Goal: Navigation & Orientation: Find specific page/section

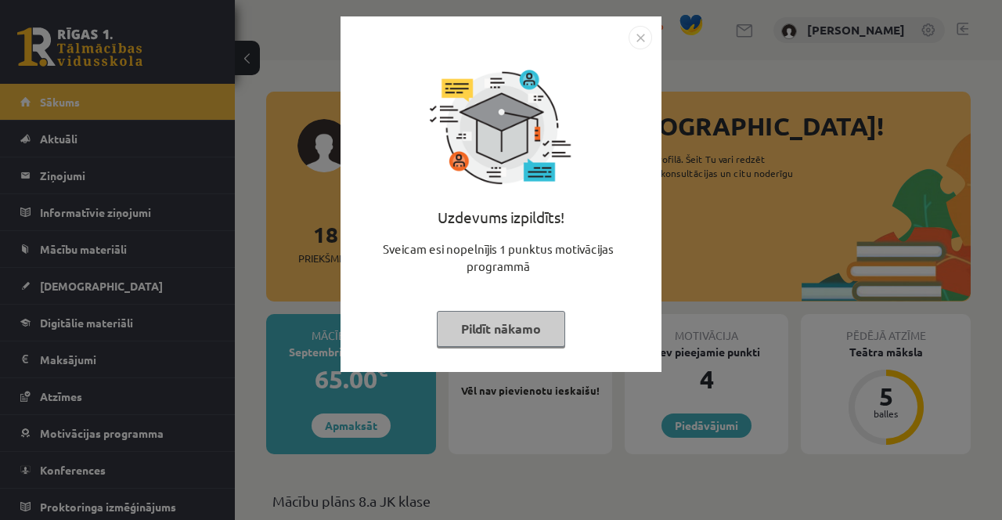
click at [509, 326] on button "Pildīt nākamo" at bounding box center [501, 329] width 128 height 36
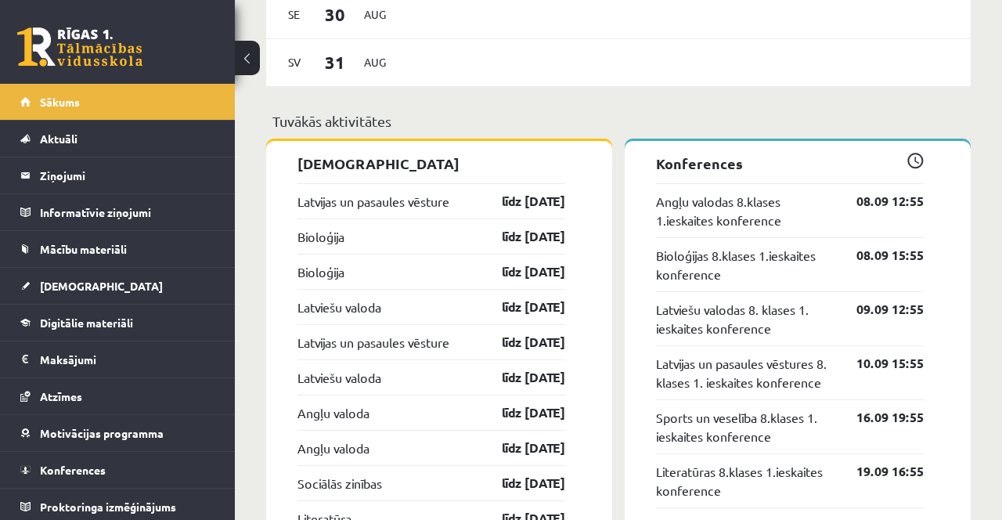
scroll to position [1474, 0]
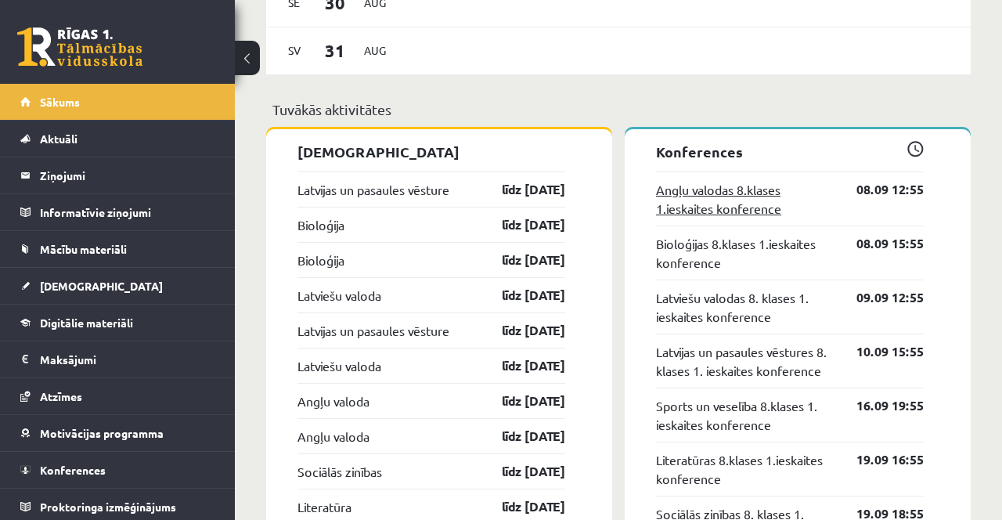
click at [755, 182] on link "Angļu valodas 8.klases 1.ieskaites konference" at bounding box center [744, 199] width 177 height 38
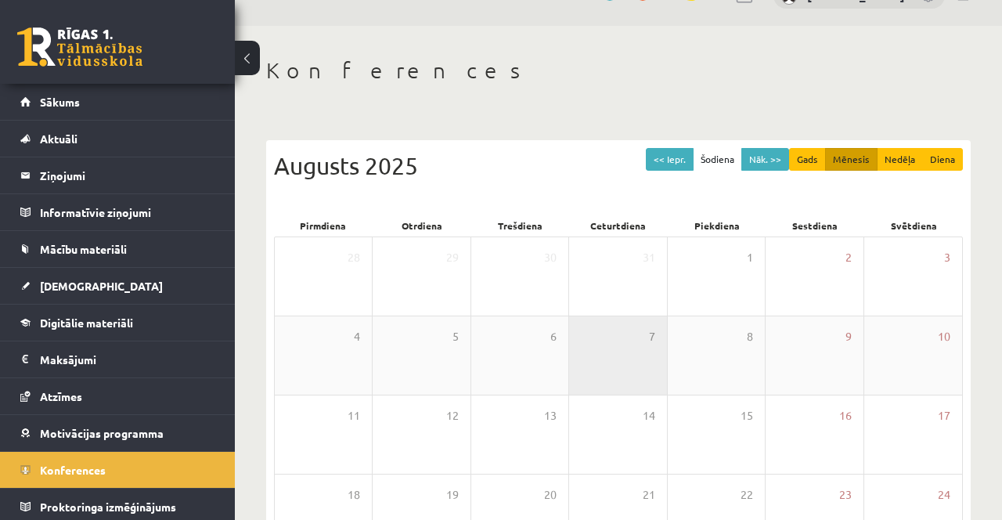
scroll to position [34, 0]
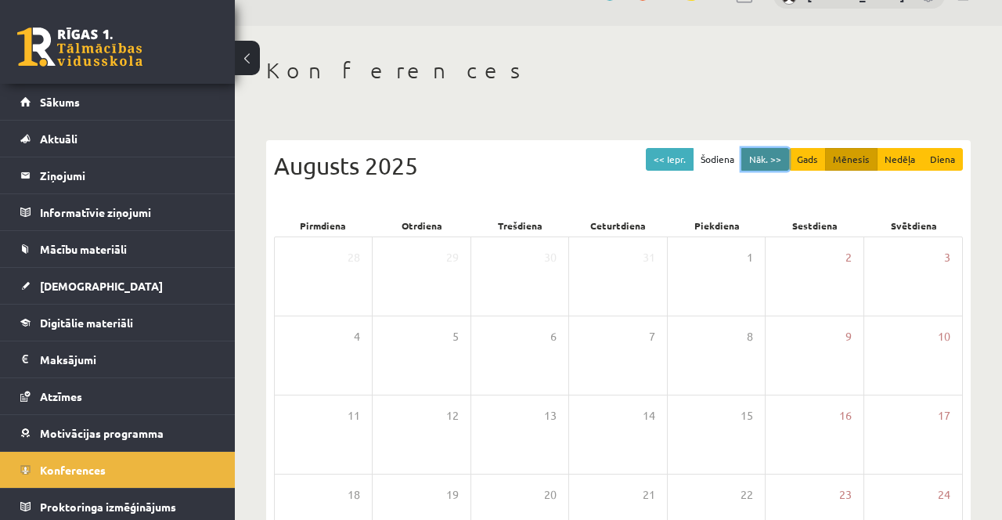
click at [765, 158] on button "Nāk. >>" at bounding box center [765, 159] width 48 height 23
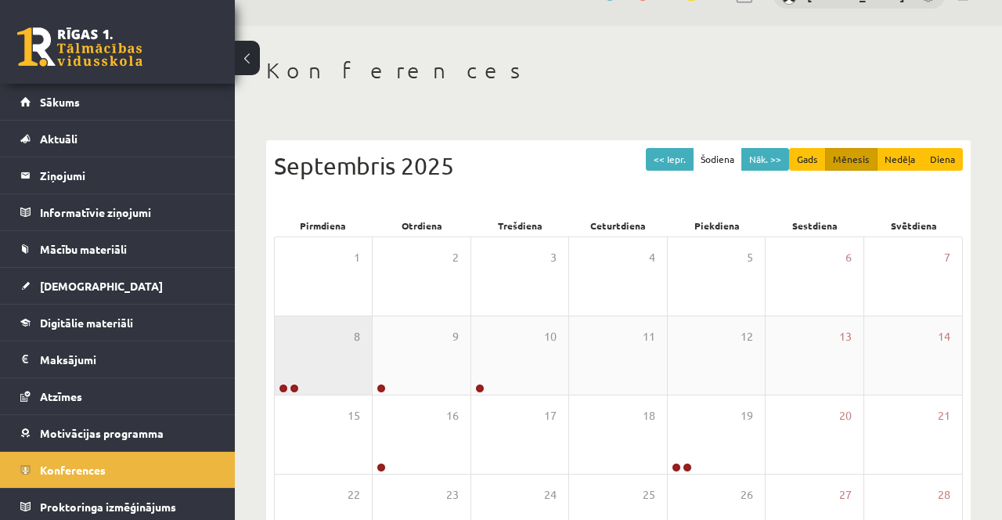
click at [286, 361] on div "8" at bounding box center [323, 355] width 97 height 78
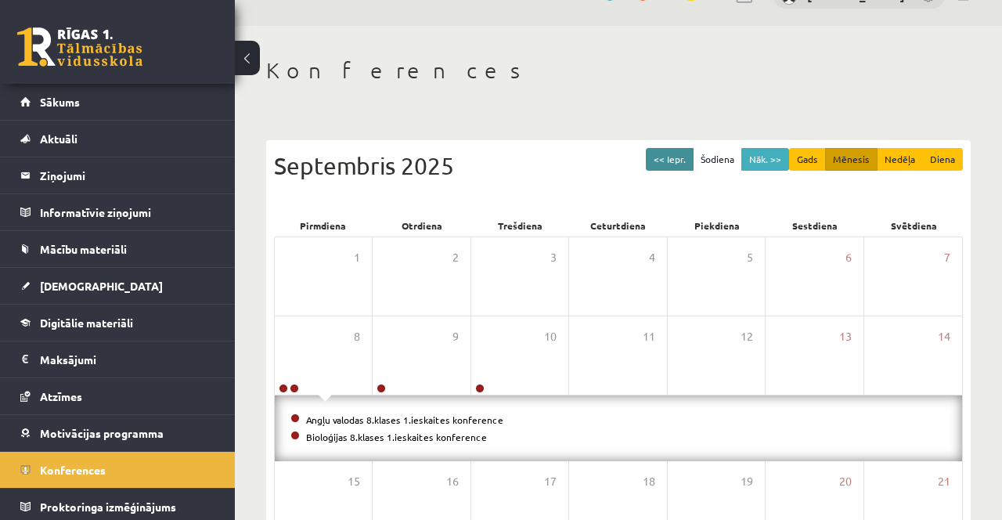
click at [676, 153] on button "<< Iepr." at bounding box center [670, 159] width 48 height 23
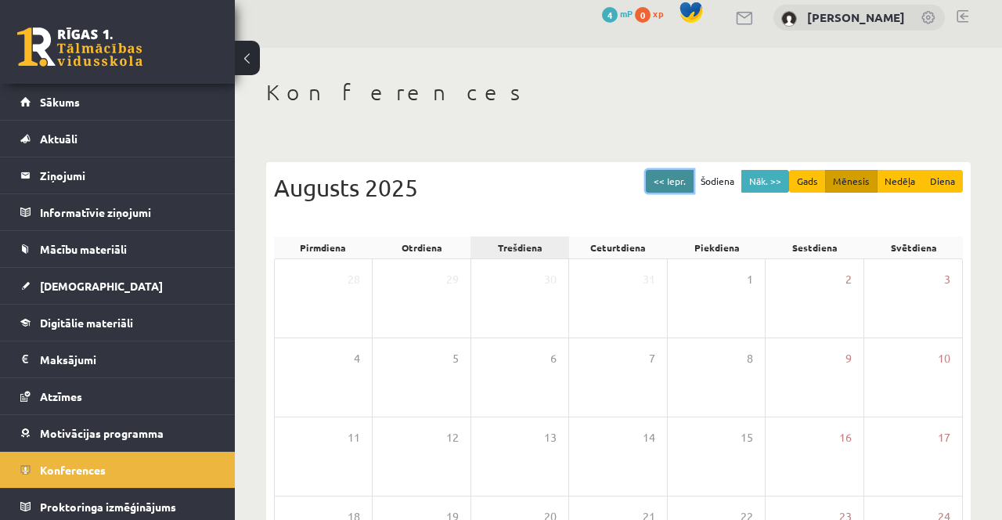
scroll to position [0, 0]
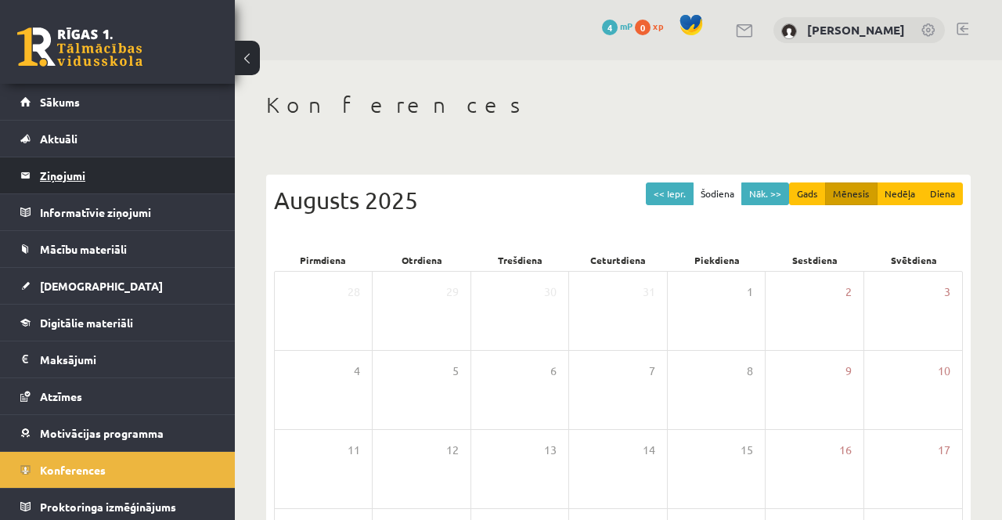
click at [65, 170] on legend "Ziņojumi 0" at bounding box center [127, 175] width 175 height 36
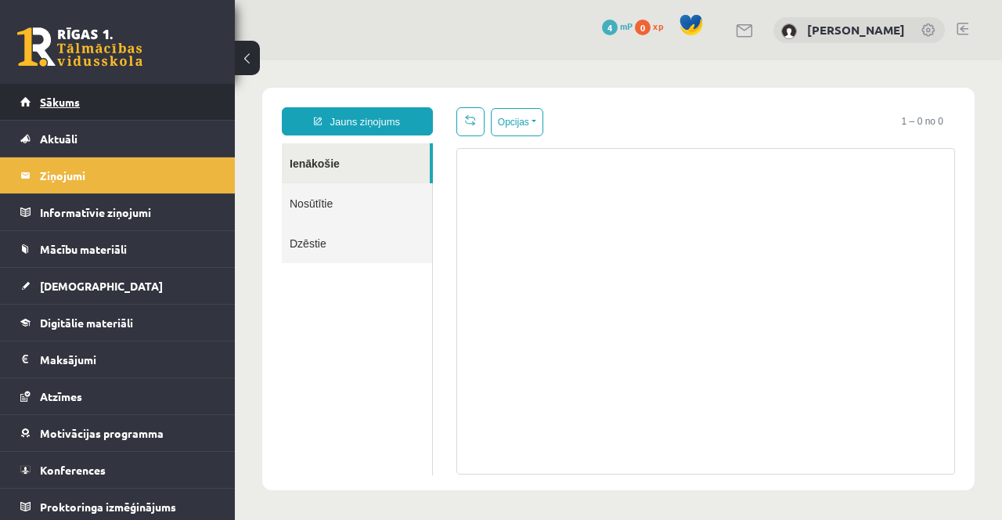
click at [98, 102] on link "Sākums" at bounding box center [117, 102] width 195 height 36
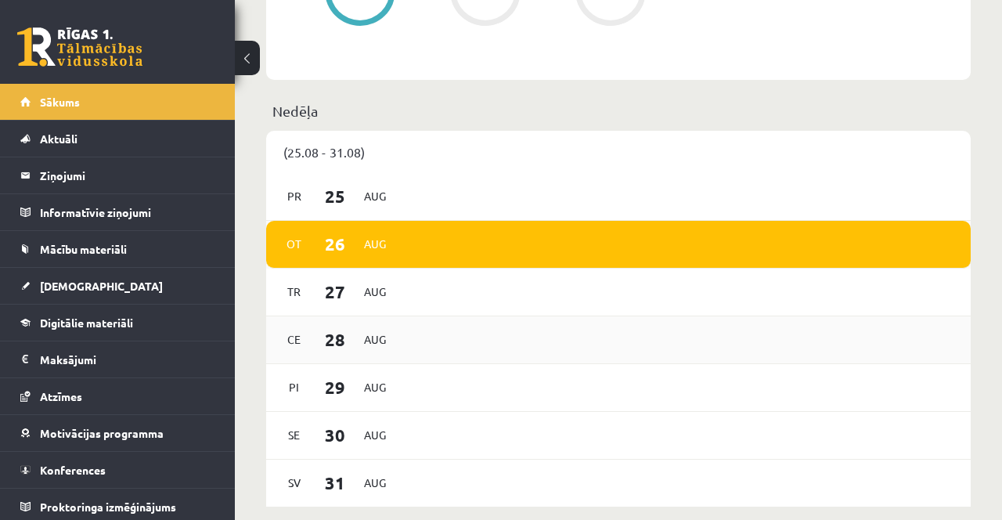
scroll to position [1044, 0]
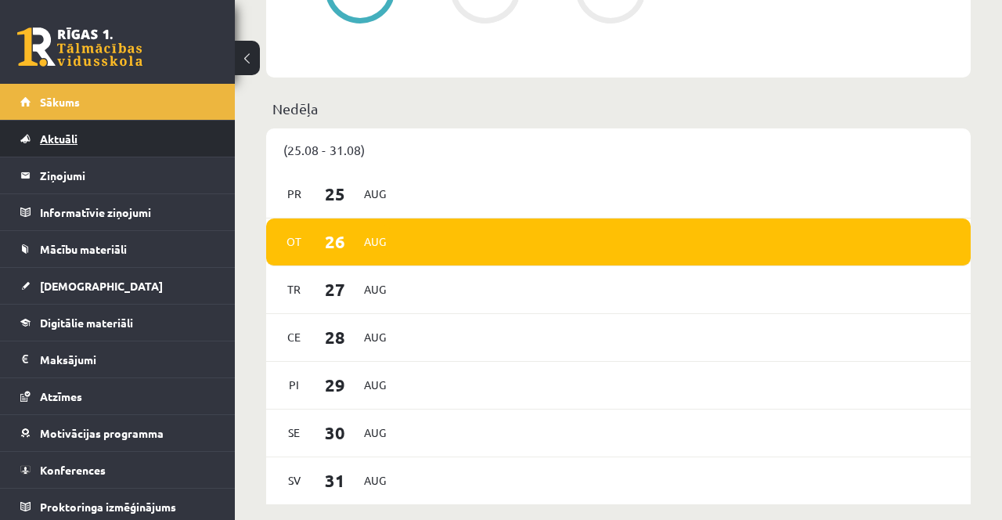
click at [104, 129] on link "Aktuāli" at bounding box center [117, 139] width 195 height 36
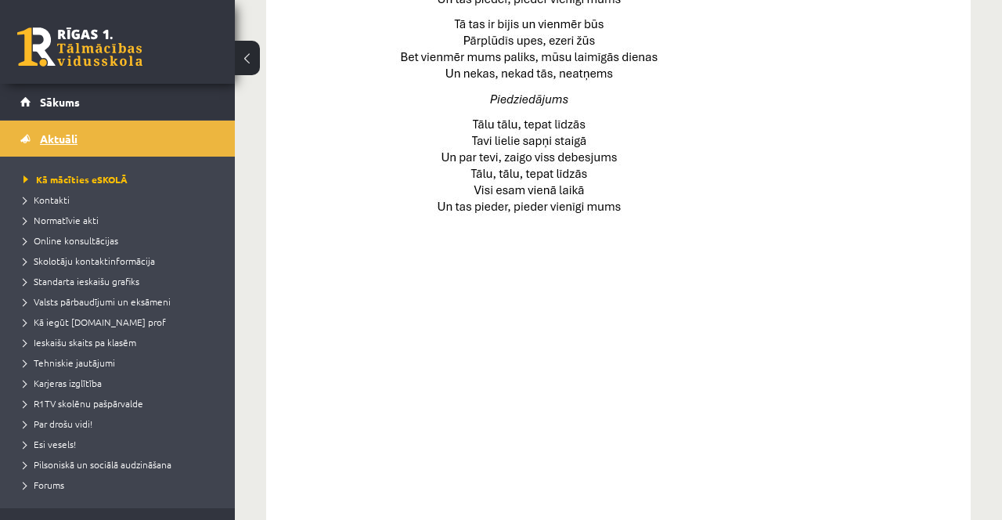
click at [120, 132] on link "Aktuāli" at bounding box center [117, 139] width 195 height 36
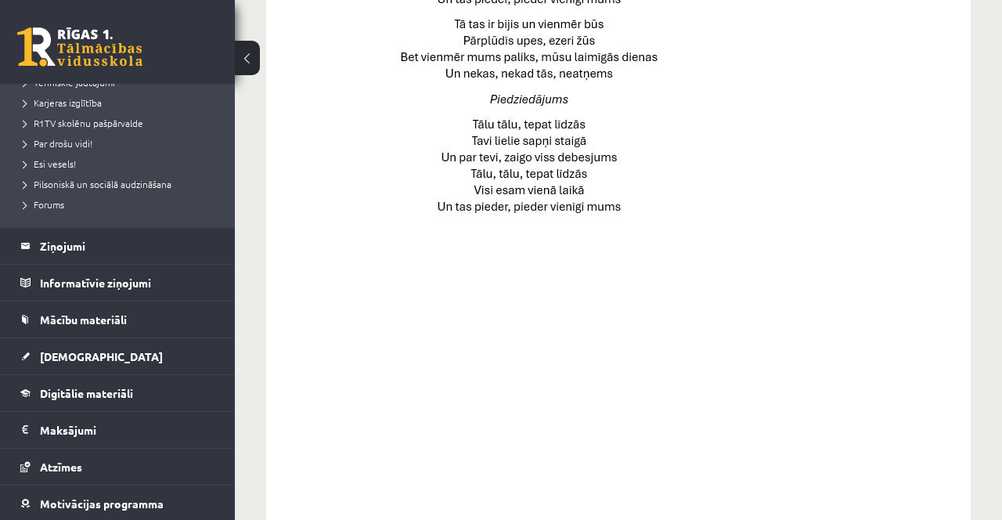
scroll to position [275, 0]
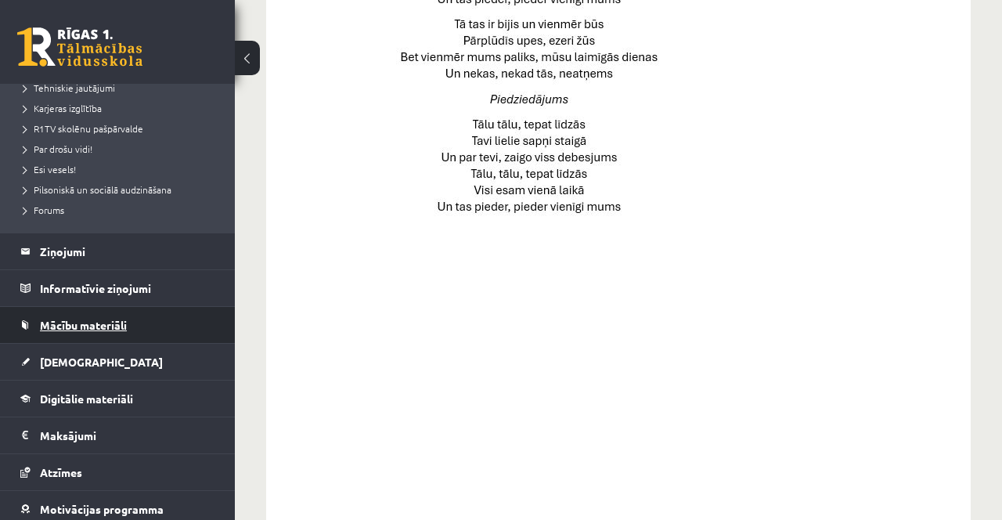
click at [96, 247] on legend "Ziņojumi 0" at bounding box center [127, 251] width 175 height 36
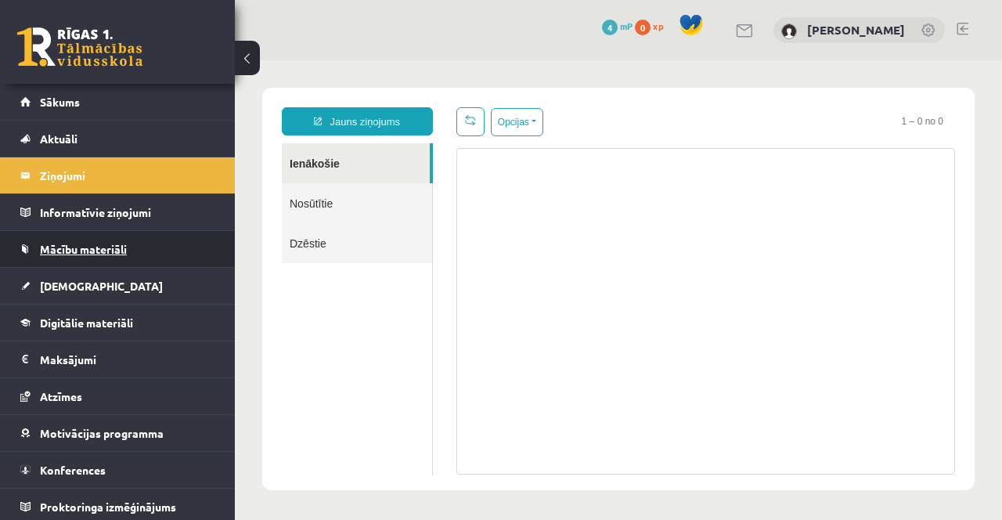
click at [129, 256] on link "Mācību materiāli" at bounding box center [117, 249] width 195 height 36
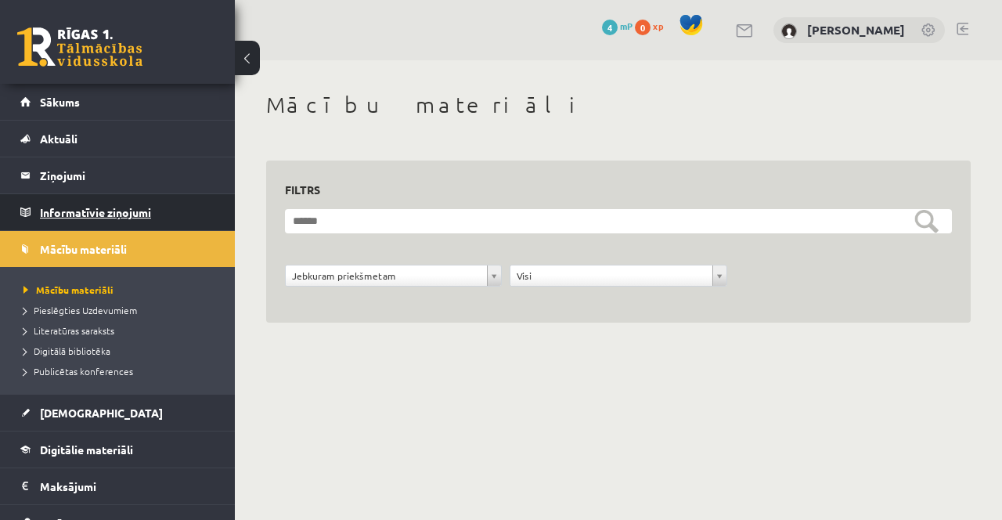
click at [117, 196] on legend "Informatīvie ziņojumi 0" at bounding box center [127, 212] width 175 height 36
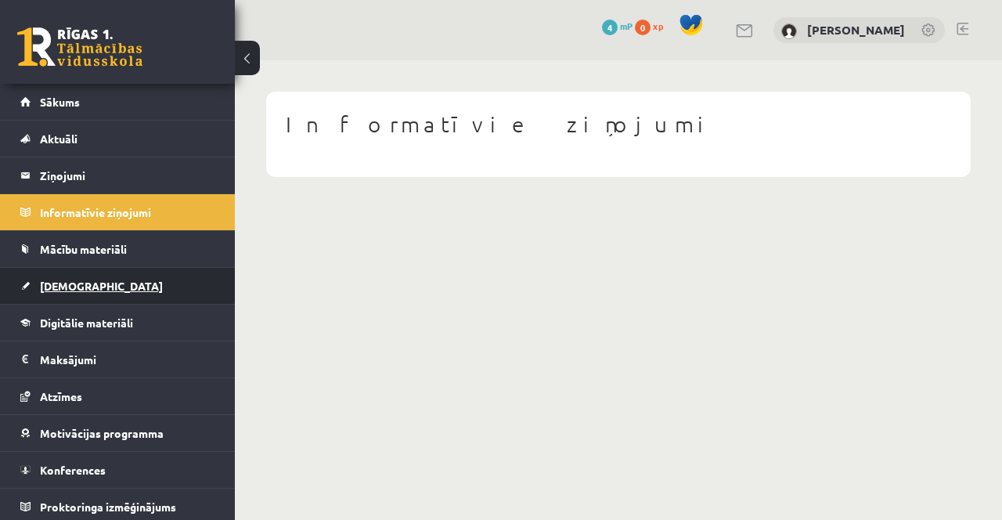
click at [114, 283] on link "[DEMOGRAPHIC_DATA]" at bounding box center [117, 286] width 195 height 36
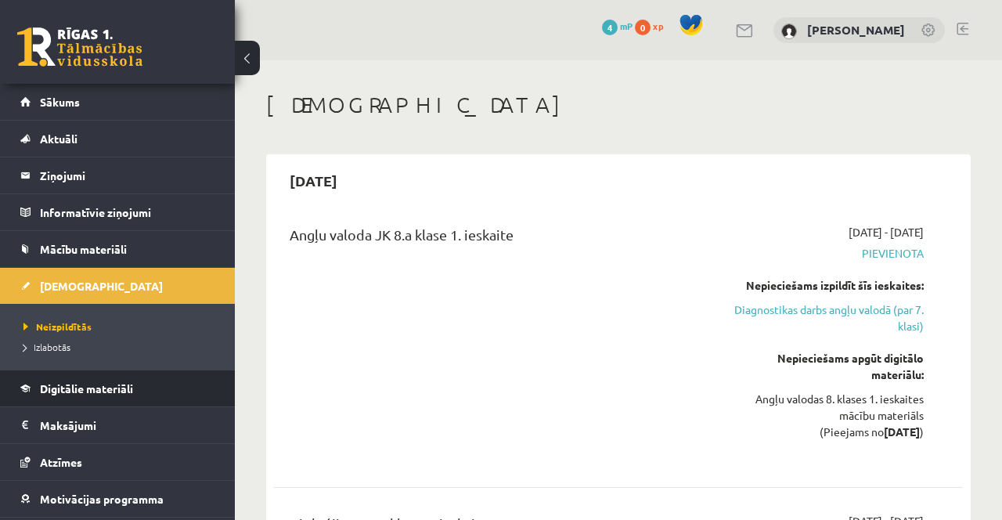
click at [119, 387] on span "Digitālie materiāli" at bounding box center [86, 388] width 93 height 14
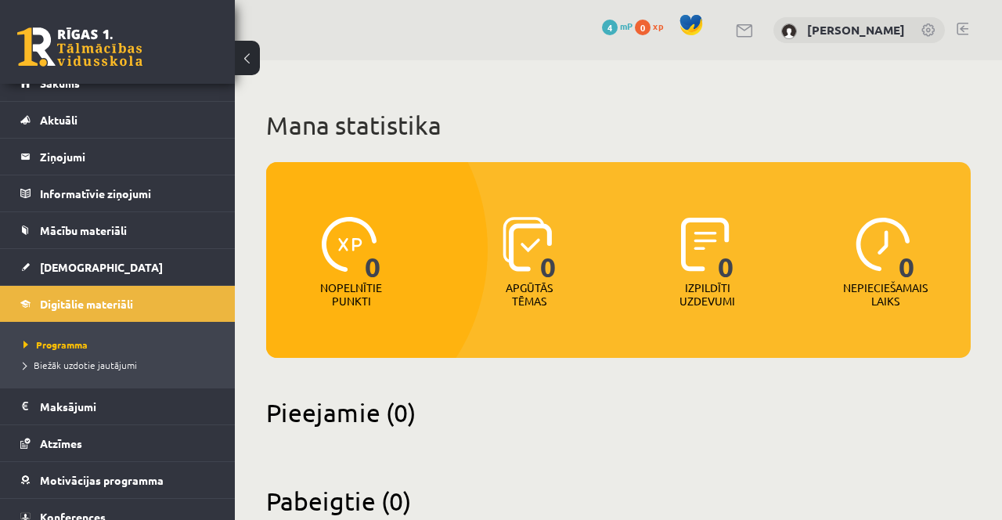
scroll to position [17, 0]
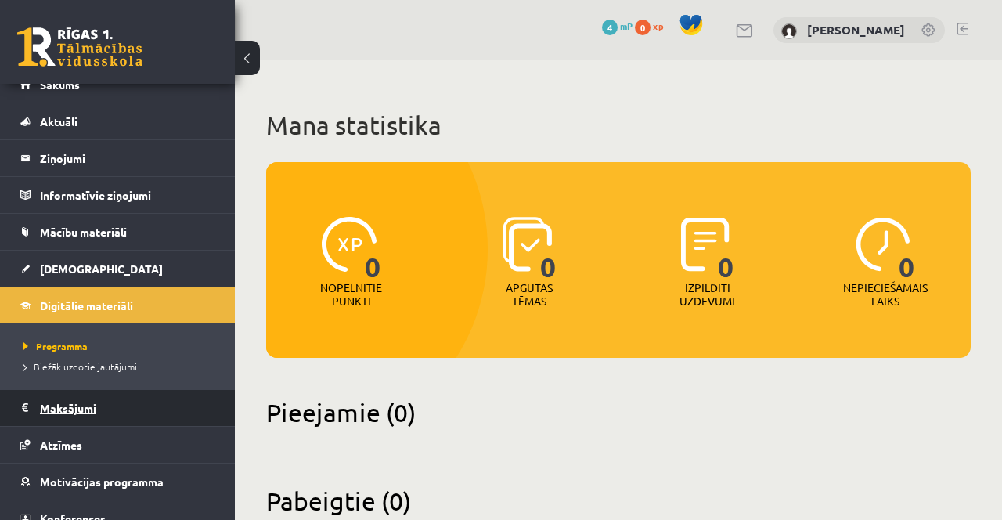
click at [88, 402] on legend "Maksājumi 0" at bounding box center [127, 408] width 175 height 36
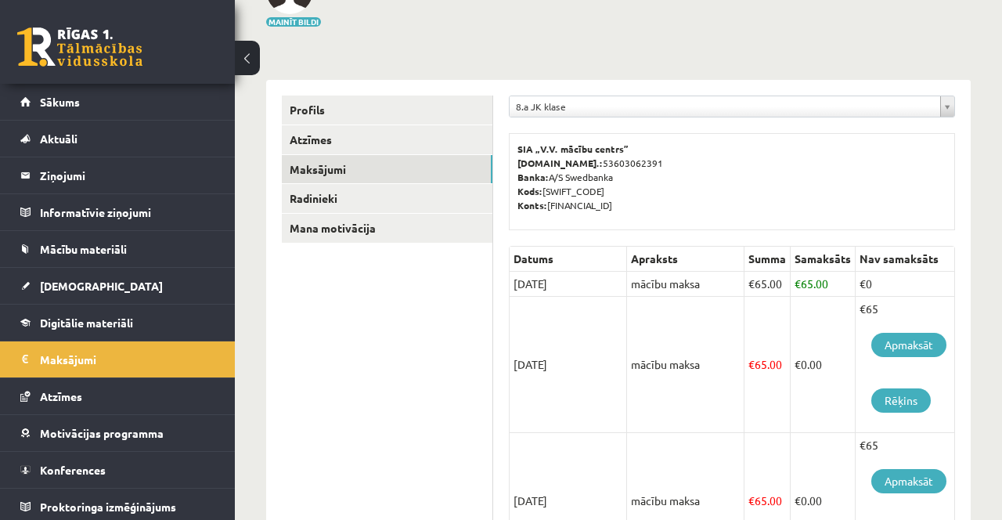
scroll to position [123, 0]
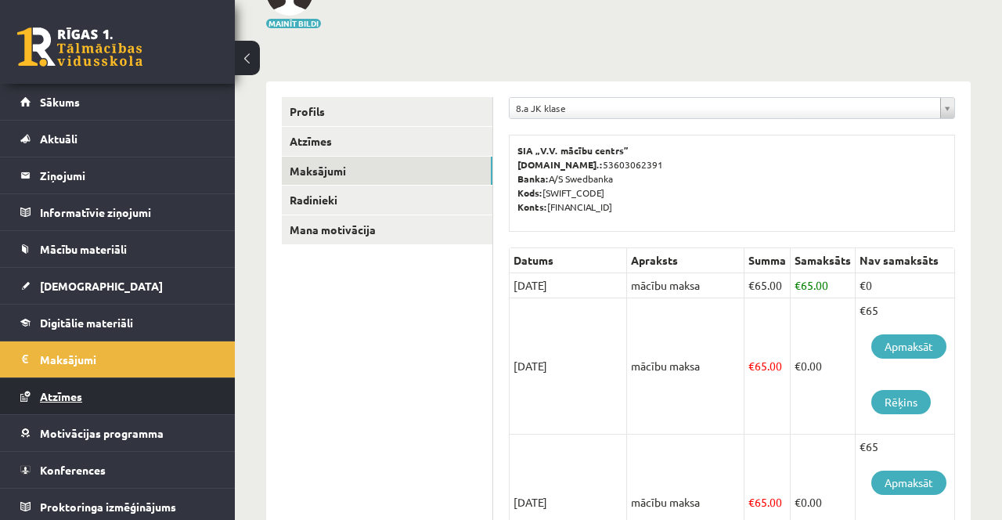
click at [102, 398] on link "Atzīmes" at bounding box center [117, 396] width 195 height 36
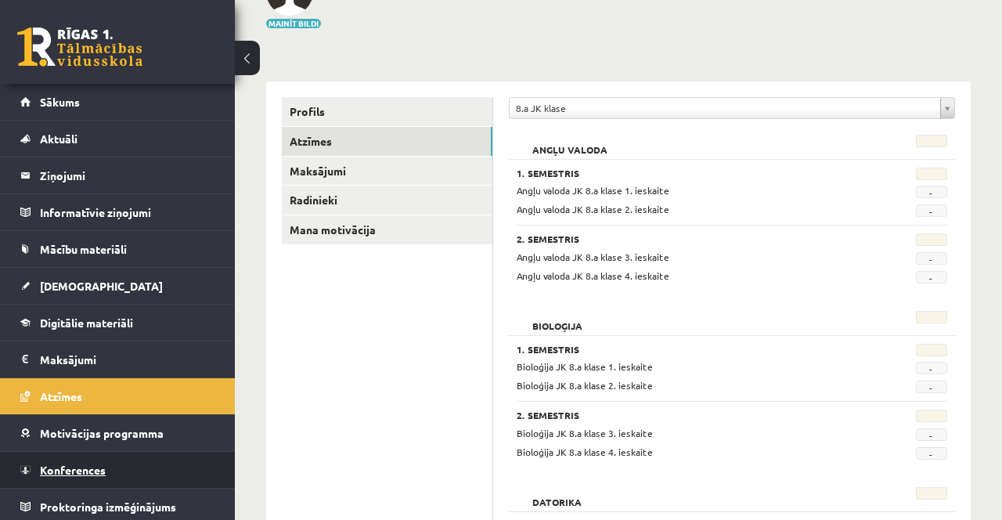
click at [128, 458] on link "Konferences" at bounding box center [117, 470] width 195 height 36
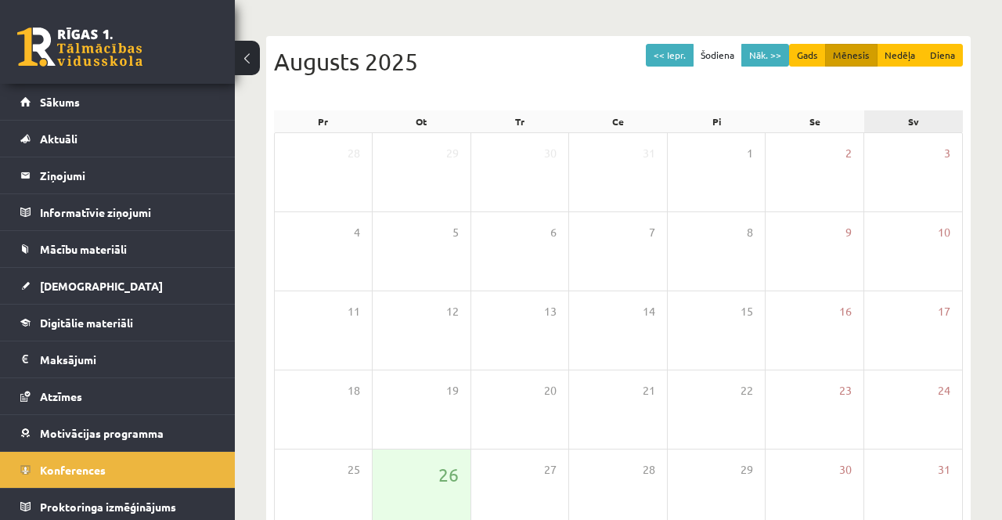
scroll to position [131, 0]
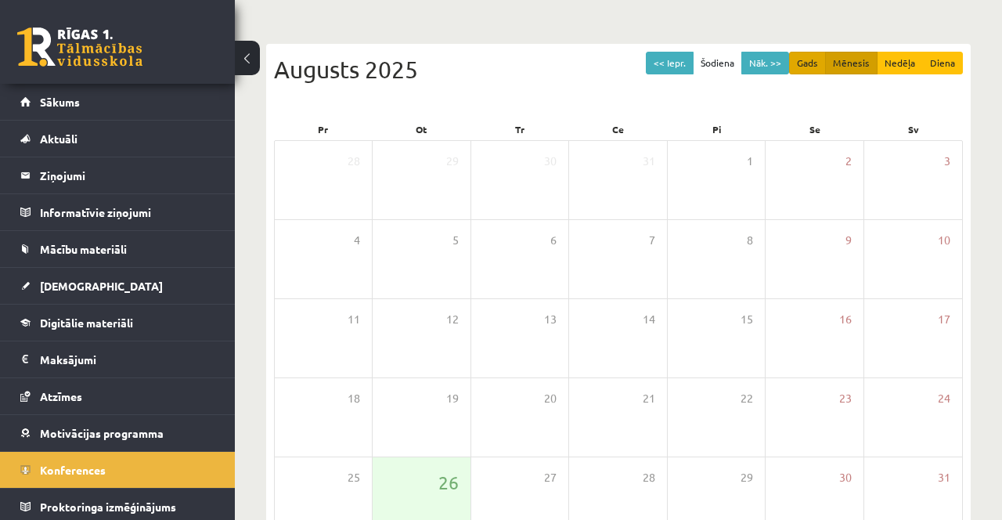
click at [788, 56] on button "Nāk. >>" at bounding box center [765, 63] width 48 height 23
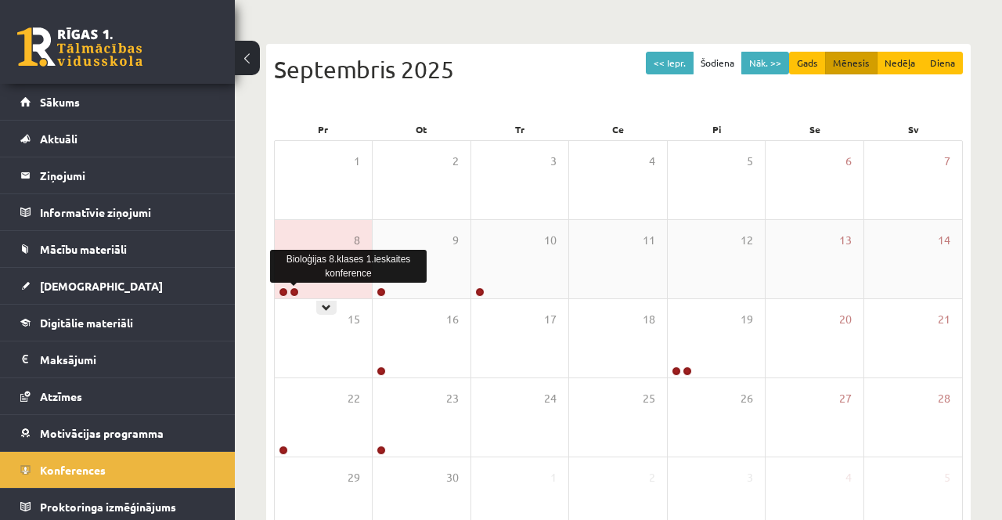
click at [300, 288] on div at bounding box center [288, 292] width 26 height 11
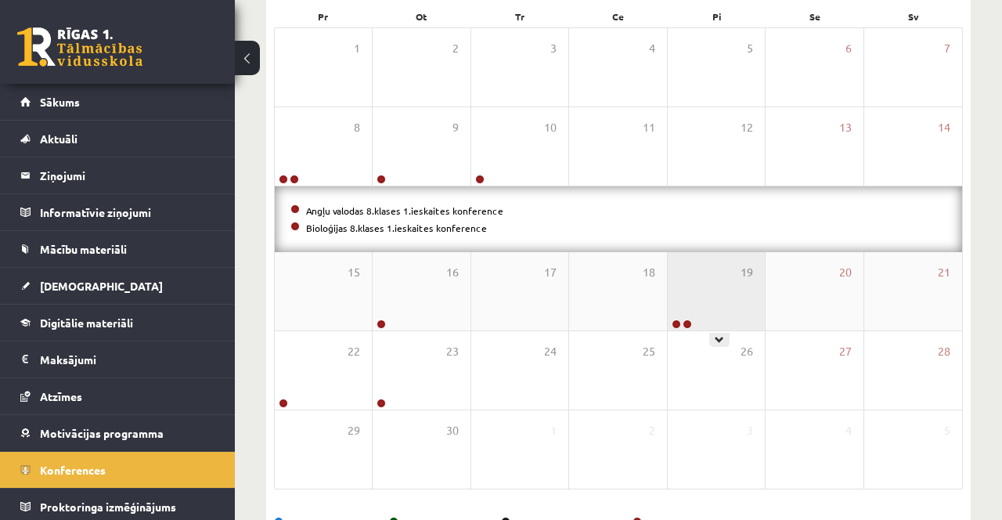
scroll to position [200, 0]
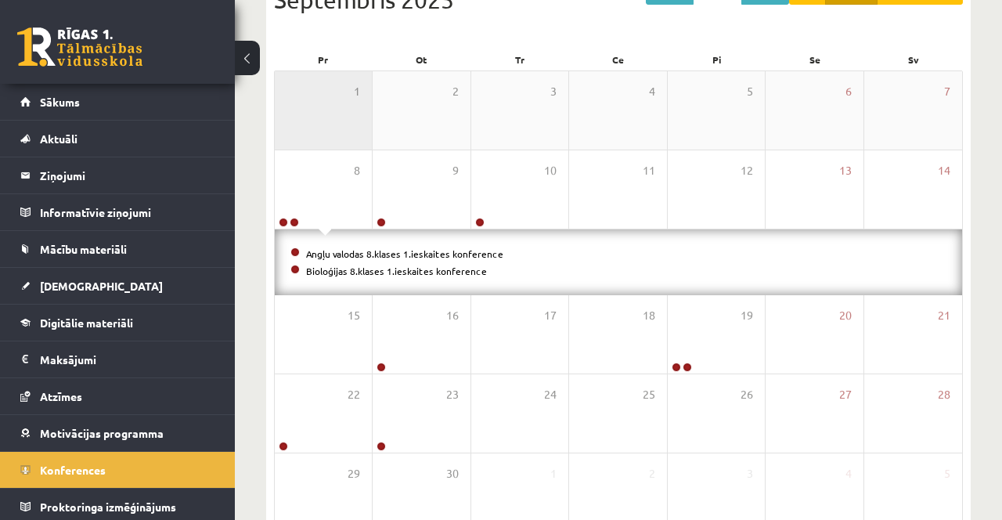
click at [284, 89] on div "1" at bounding box center [323, 110] width 97 height 78
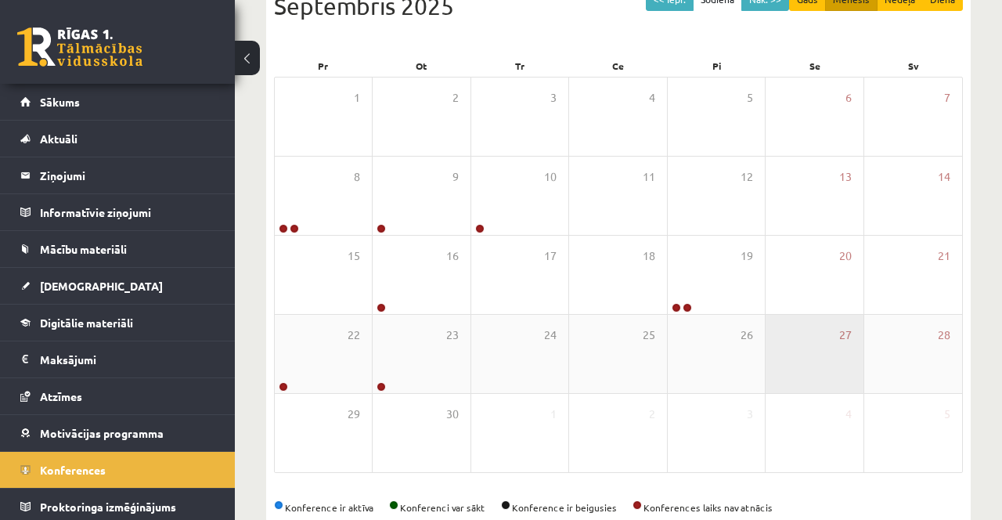
scroll to position [144, 0]
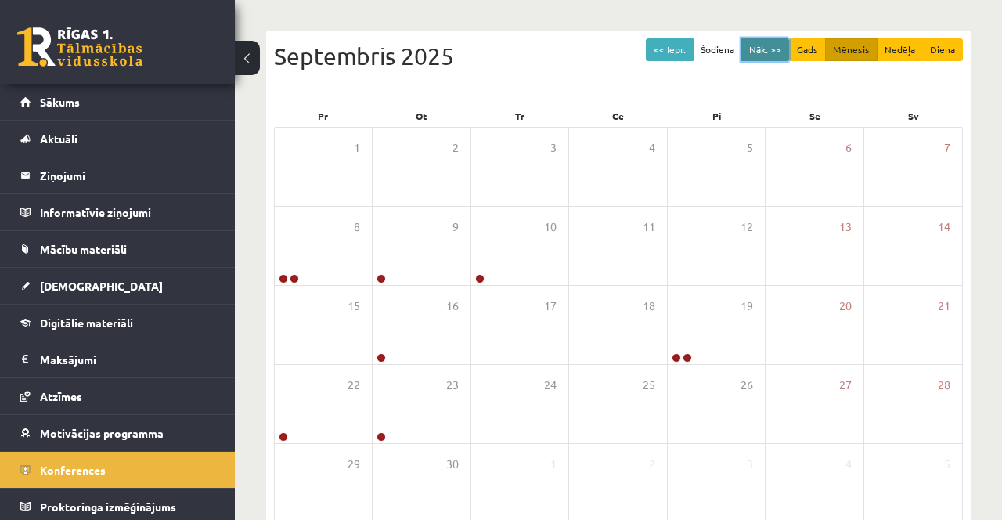
click at [769, 42] on button "Nāk. >>" at bounding box center [765, 49] width 48 height 23
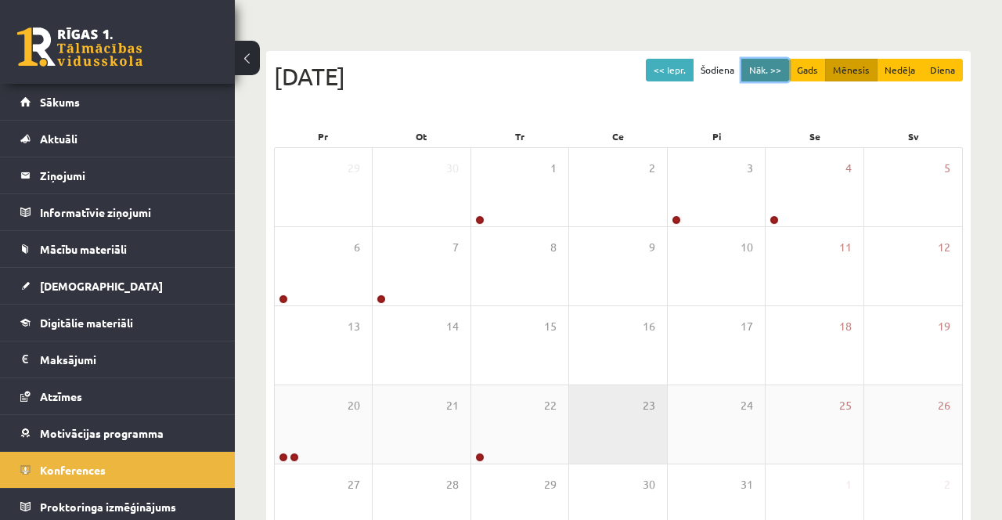
scroll to position [130, 0]
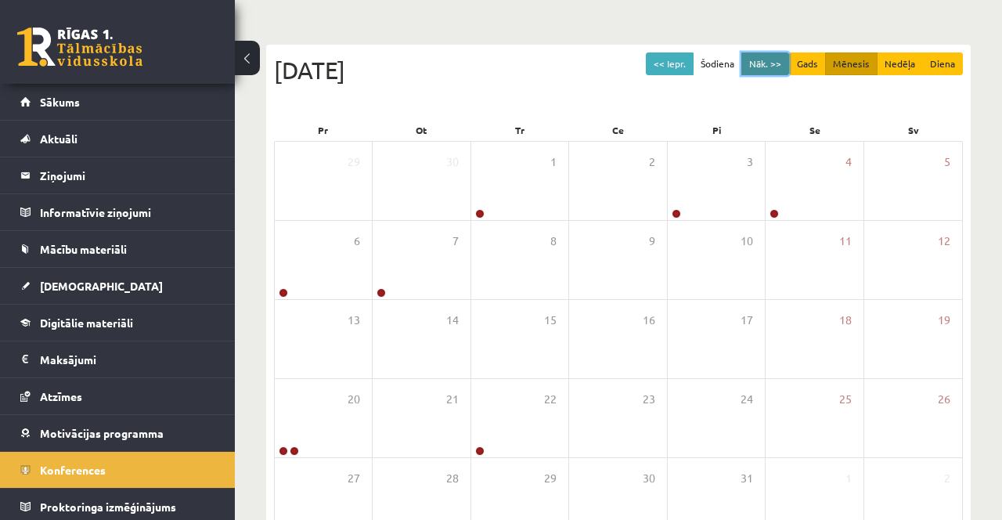
click at [768, 69] on button "Nāk. >>" at bounding box center [765, 63] width 48 height 23
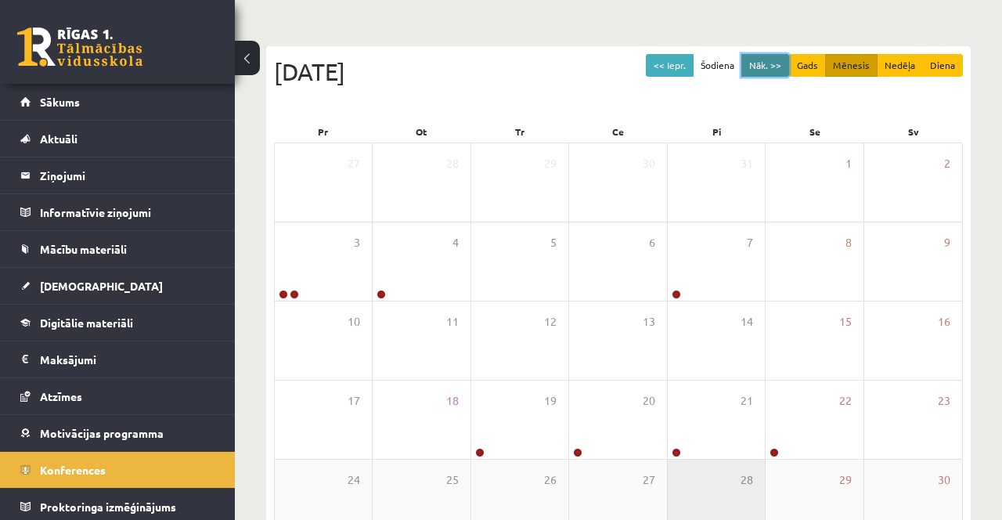
scroll to position [125, 0]
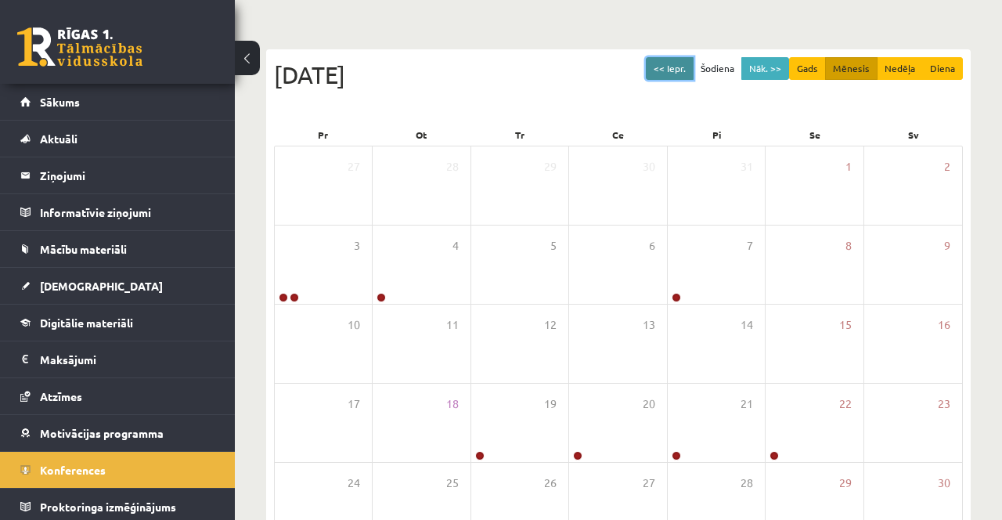
click at [686, 59] on button "<< Iepr." at bounding box center [670, 68] width 48 height 23
click at [672, 69] on button "<< Iepr." at bounding box center [670, 68] width 48 height 23
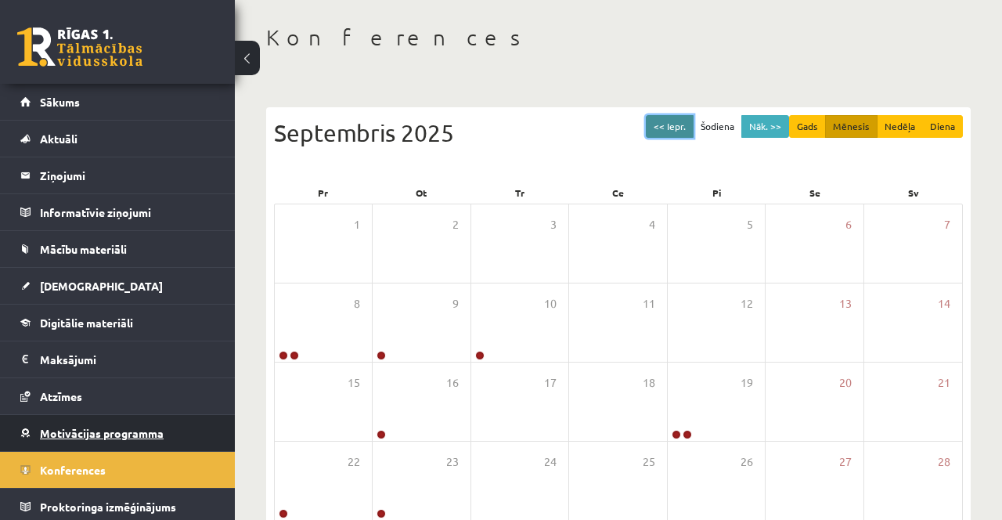
scroll to position [0, 0]
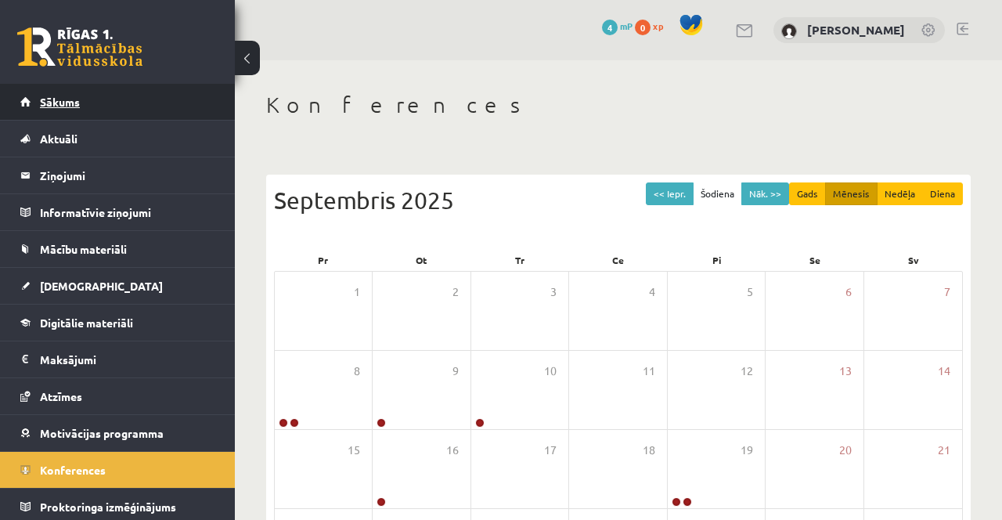
click at [121, 109] on link "Sākums" at bounding box center [117, 102] width 195 height 36
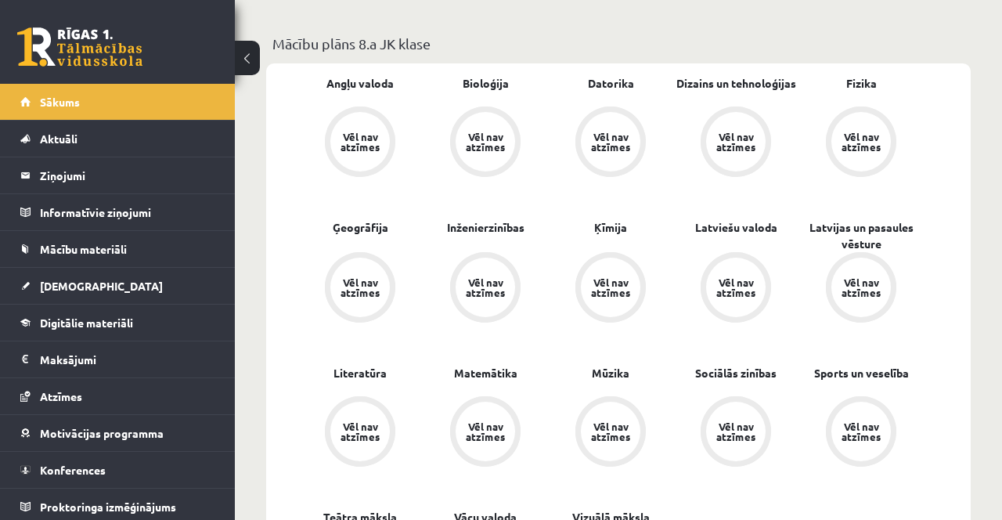
scroll to position [467, 0]
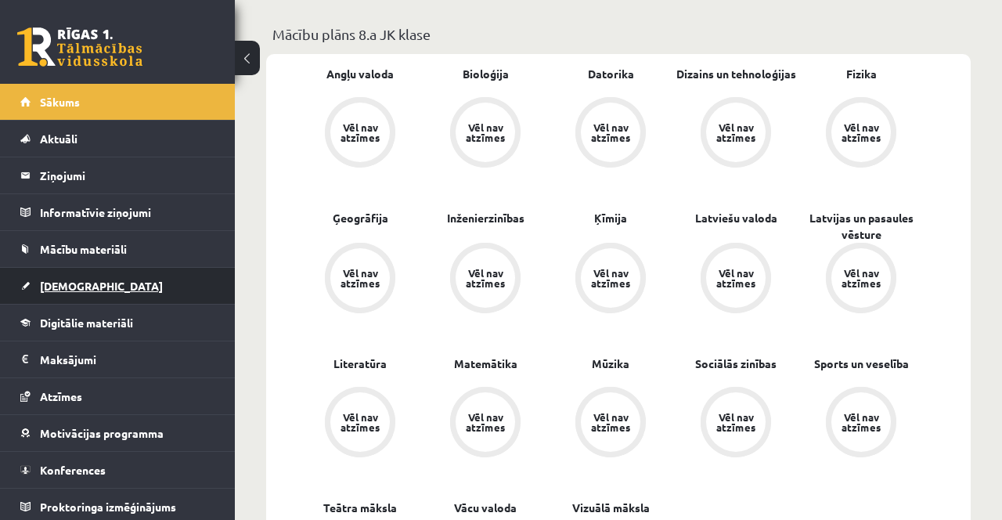
click at [141, 293] on link "[DEMOGRAPHIC_DATA]" at bounding box center [117, 286] width 195 height 36
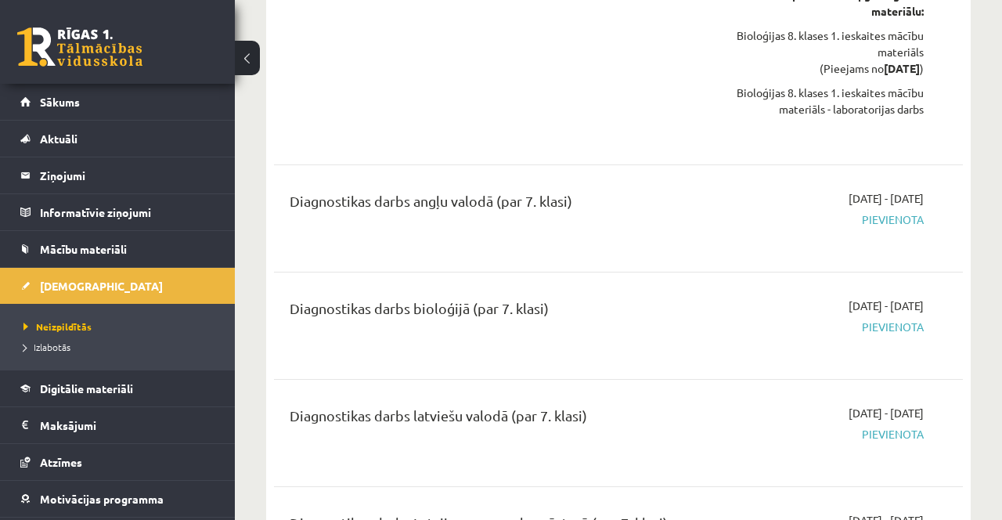
scroll to position [663, 0]
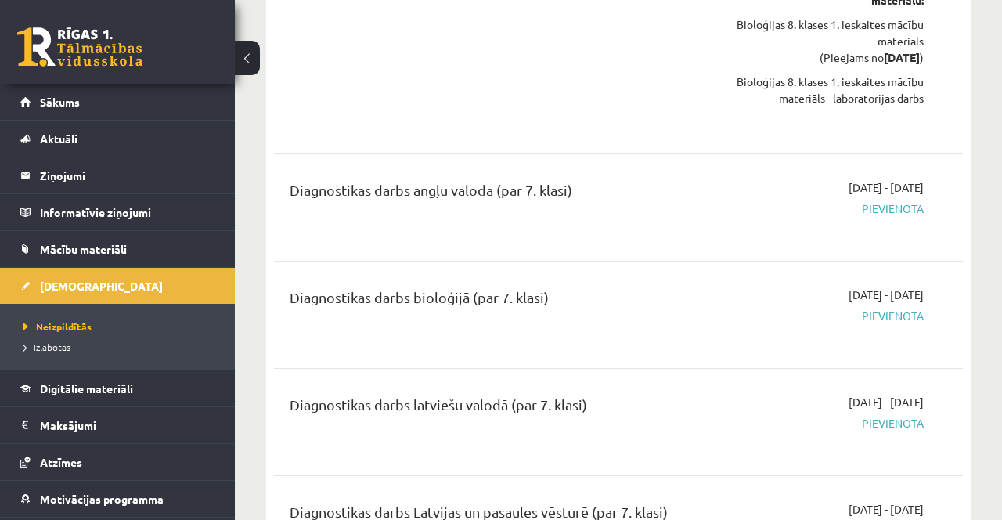
click at [65, 338] on li "Izlabotās" at bounding box center [121, 347] width 196 height 20
click at [95, 328] on link "Neizpildītās" at bounding box center [121, 326] width 196 height 14
click at [88, 341] on link "Izlabotās" at bounding box center [121, 347] width 196 height 14
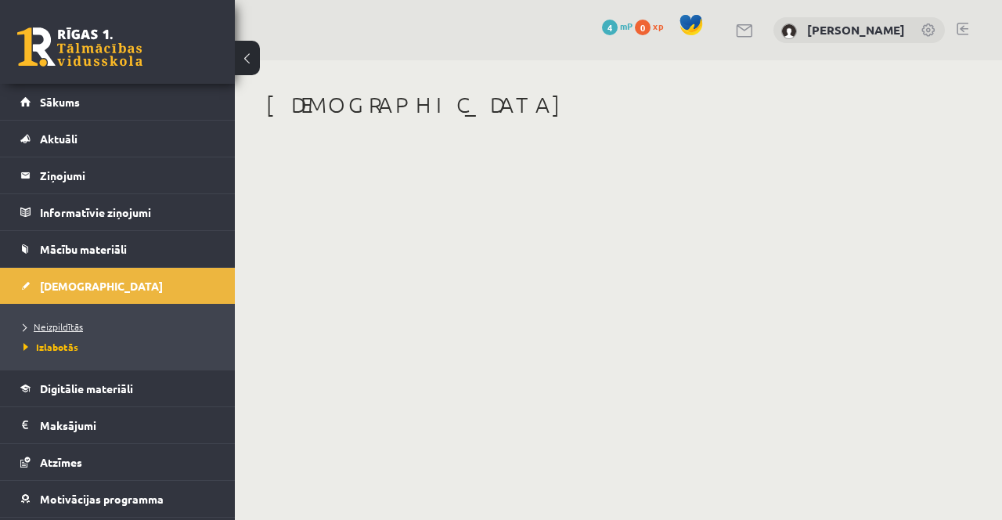
click at [132, 324] on link "Neizpildītās" at bounding box center [121, 326] width 196 height 14
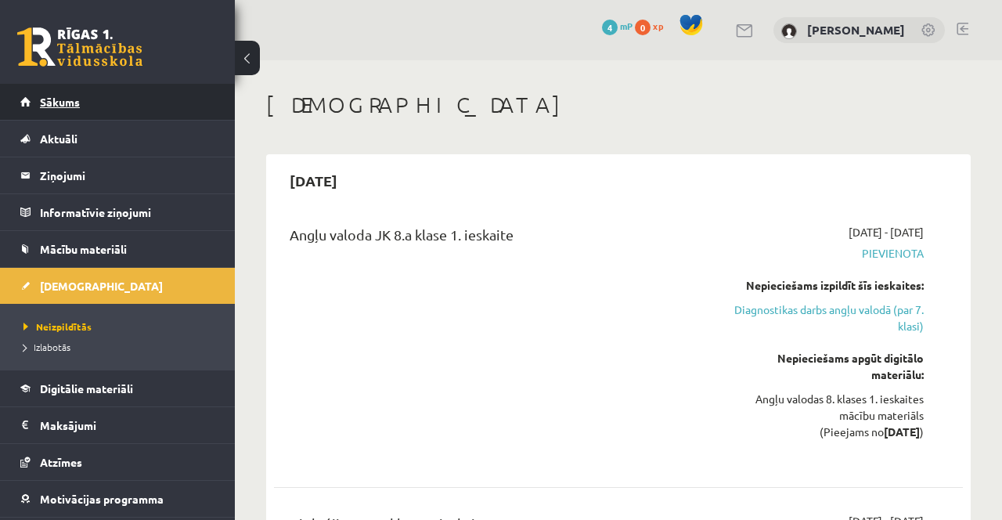
click at [41, 98] on span "Sākums" at bounding box center [60, 102] width 40 height 14
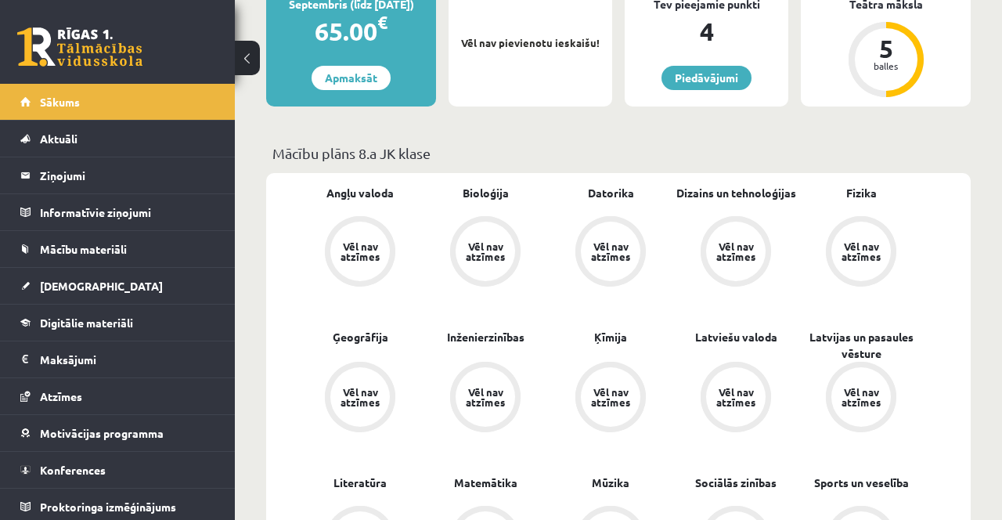
scroll to position [349, 0]
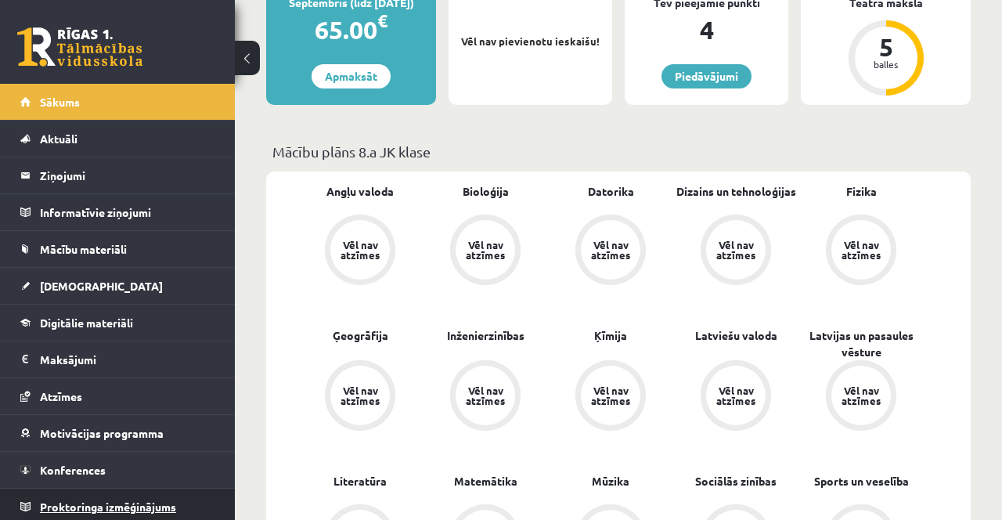
click at [127, 511] on link "Proktoringa izmēģinājums" at bounding box center [117, 506] width 195 height 36
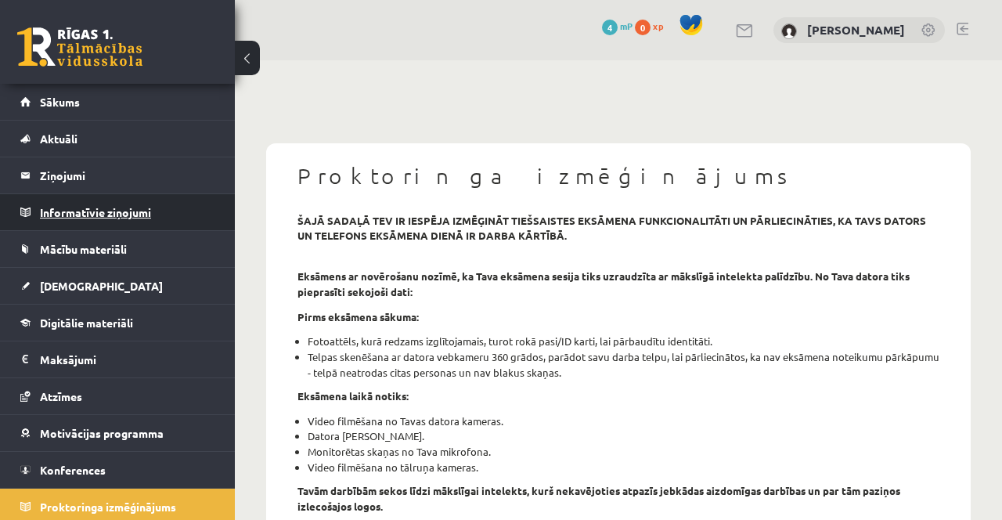
click at [168, 211] on legend "Informatīvie ziņojumi 0" at bounding box center [127, 212] width 175 height 36
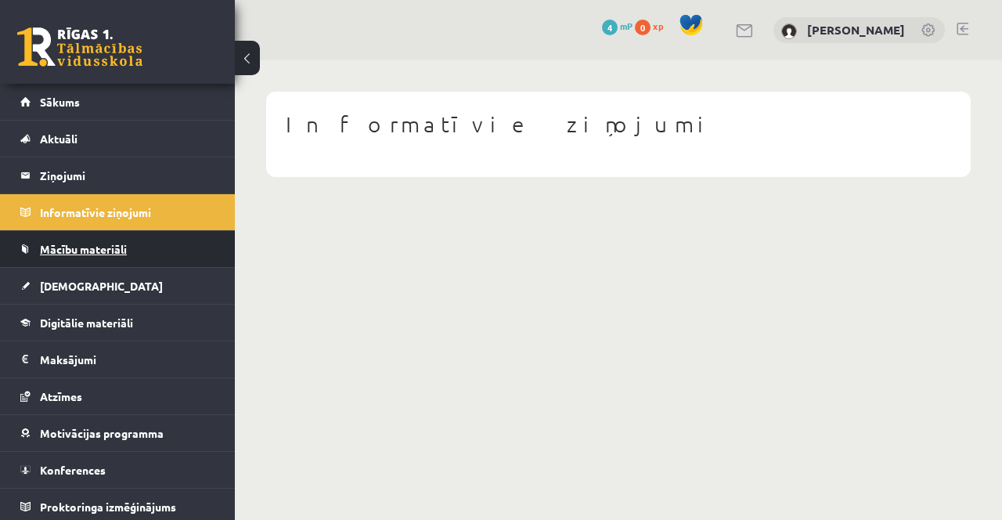
click at [165, 247] on link "Mācību materiāli" at bounding box center [117, 249] width 195 height 36
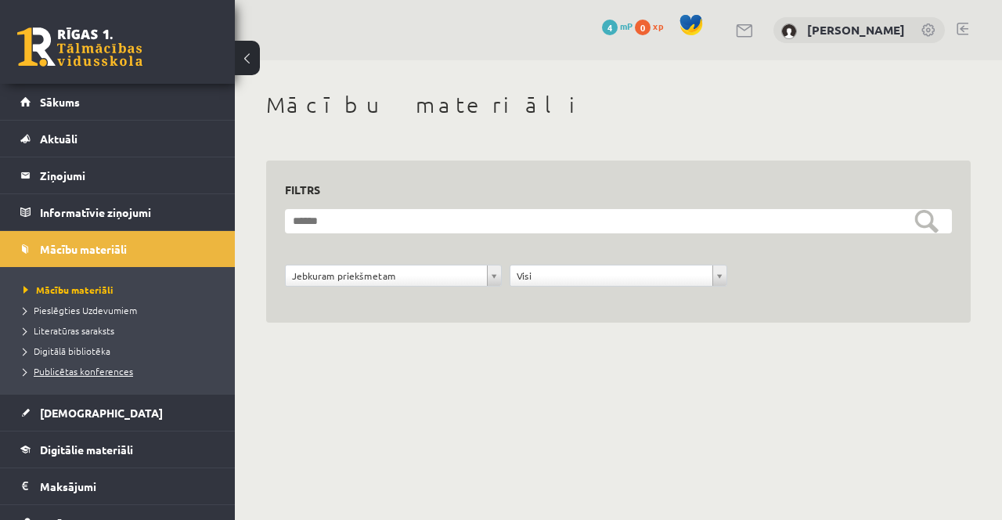
click at [126, 373] on span "Publicētas konferences" at bounding box center [78, 371] width 110 height 13
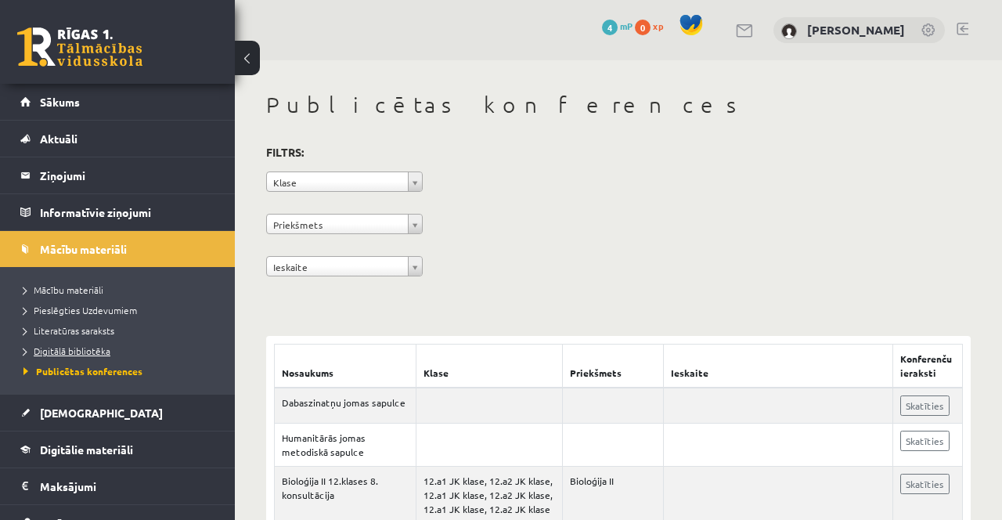
click at [100, 350] on span "Digitālā bibliotēka" at bounding box center [66, 350] width 87 height 13
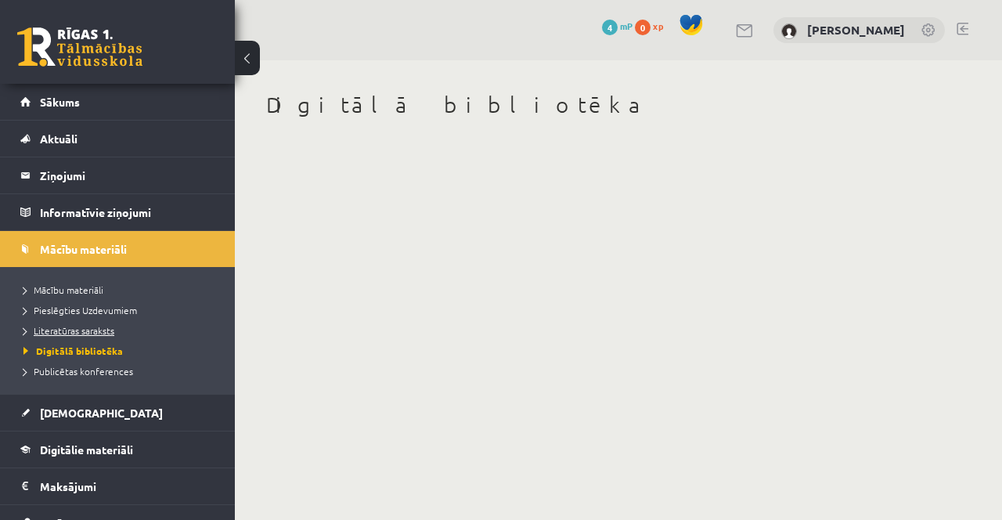
click at [99, 330] on span "Literatūras saraksts" at bounding box center [68, 330] width 91 height 13
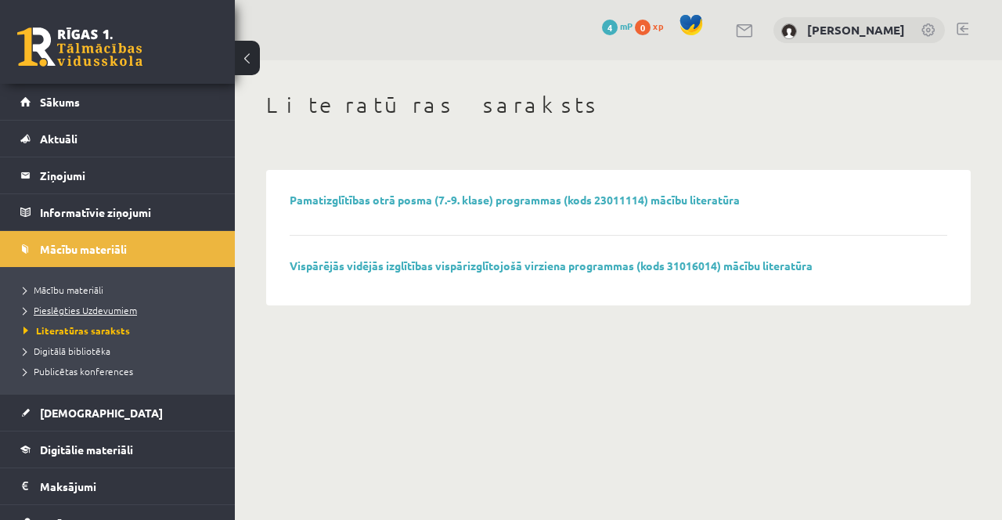
click at [124, 313] on span "Pieslēgties Uzdevumiem" at bounding box center [80, 310] width 114 height 13
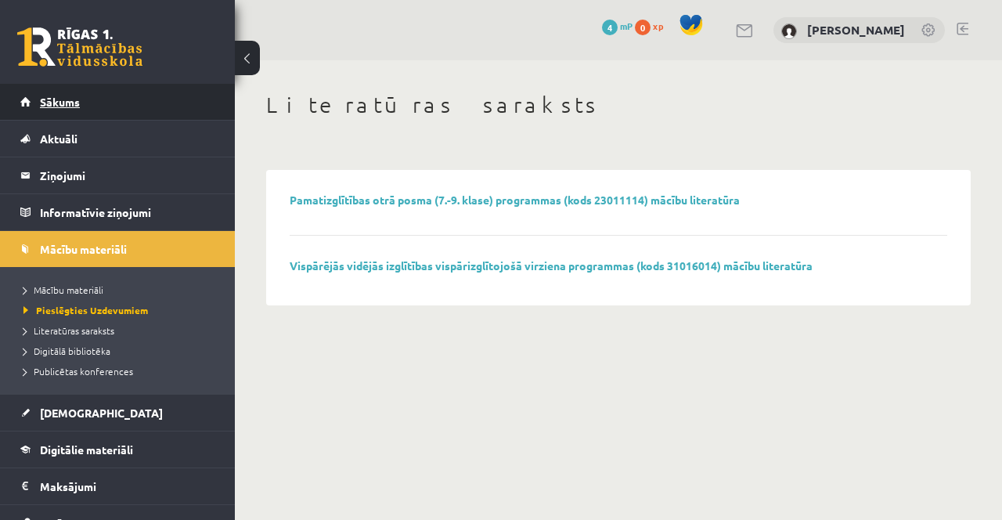
click at [130, 91] on link "Sākums" at bounding box center [117, 102] width 195 height 36
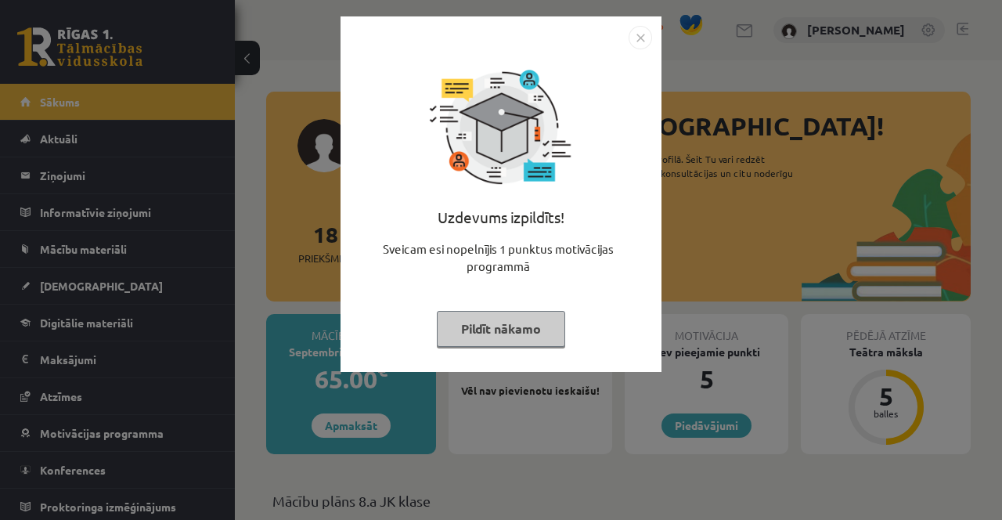
click at [512, 327] on button "Pildīt nākamo" at bounding box center [501, 329] width 128 height 36
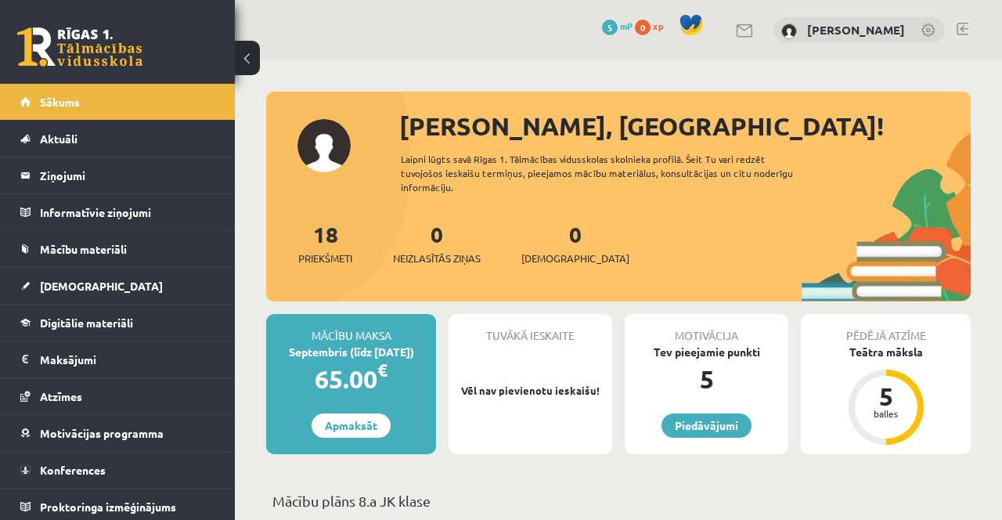
click at [841, 27] on link "[PERSON_NAME]" at bounding box center [856, 30] width 98 height 16
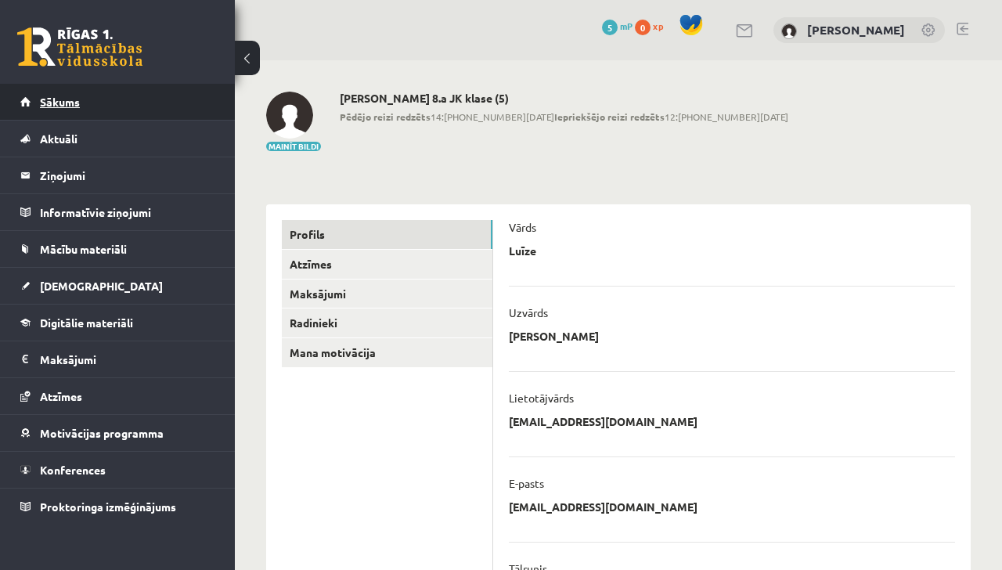
click at [60, 96] on span "Sākums" at bounding box center [60, 102] width 40 height 14
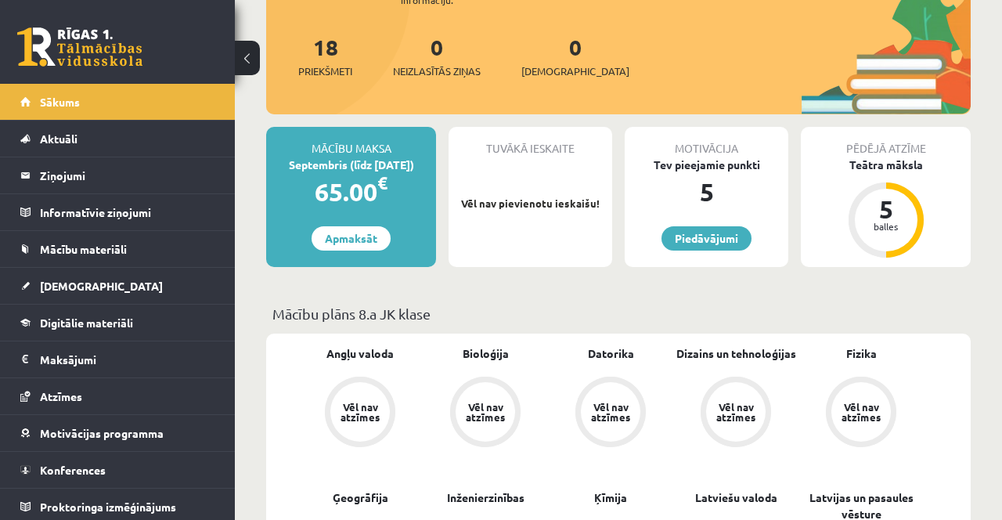
scroll to position [188, 0]
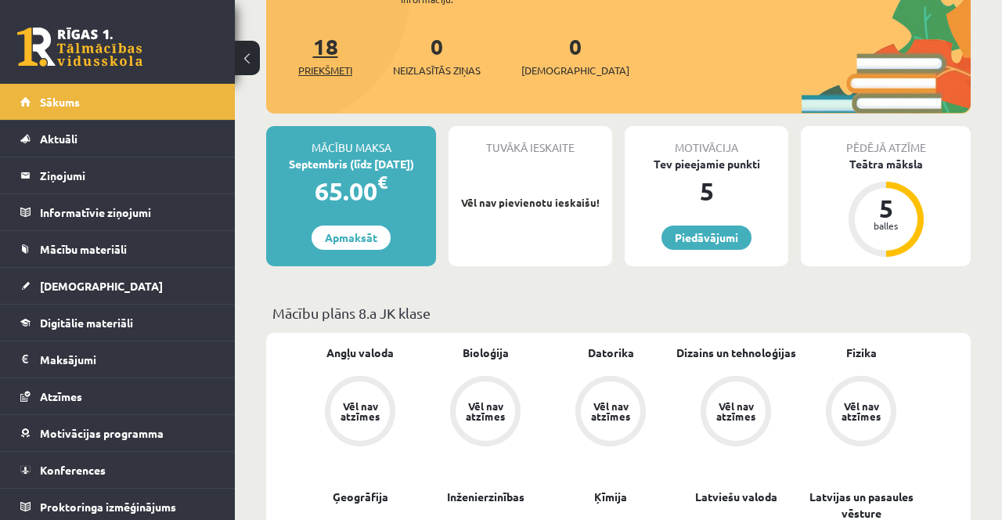
click at [324, 45] on div "18 Priekšmeti" at bounding box center [325, 54] width 54 height 49
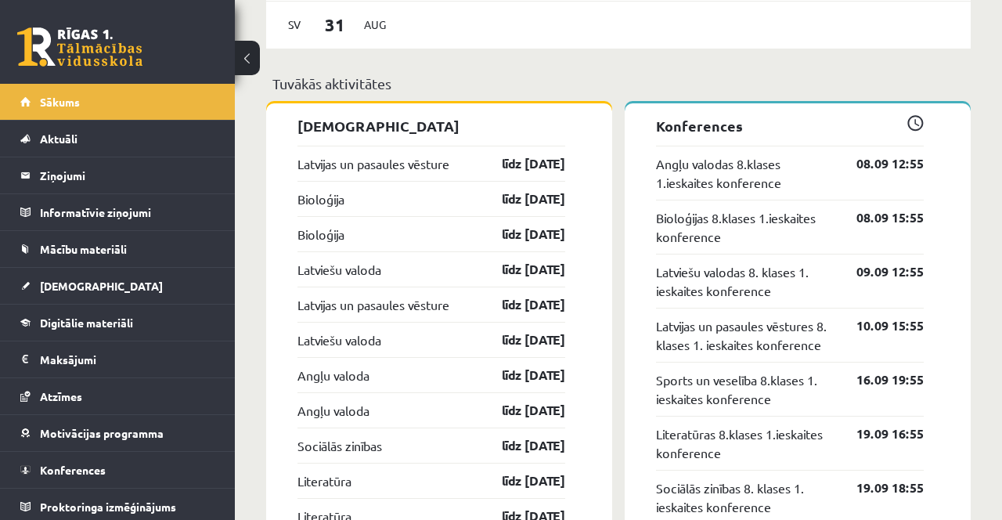
scroll to position [1487, 0]
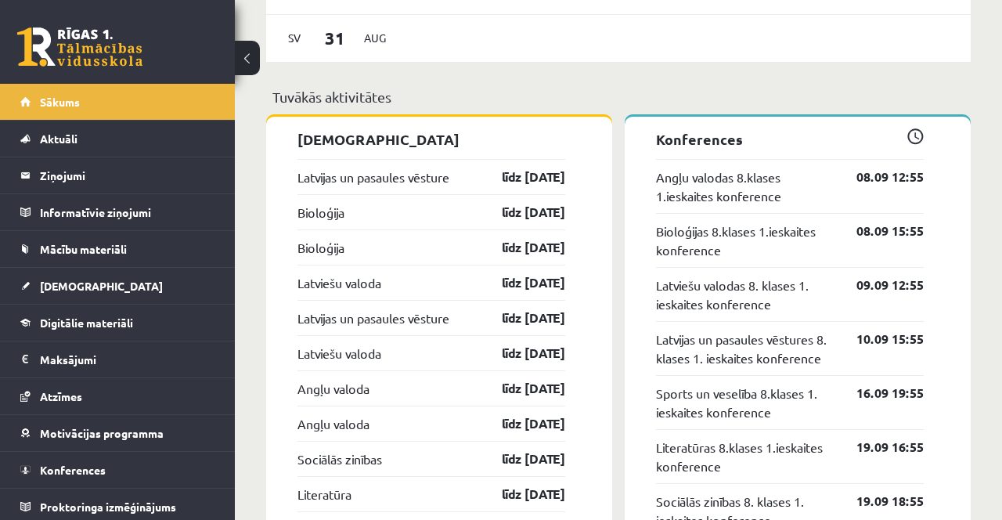
click at [60, 137] on span "Aktuāli" at bounding box center [59, 139] width 38 height 14
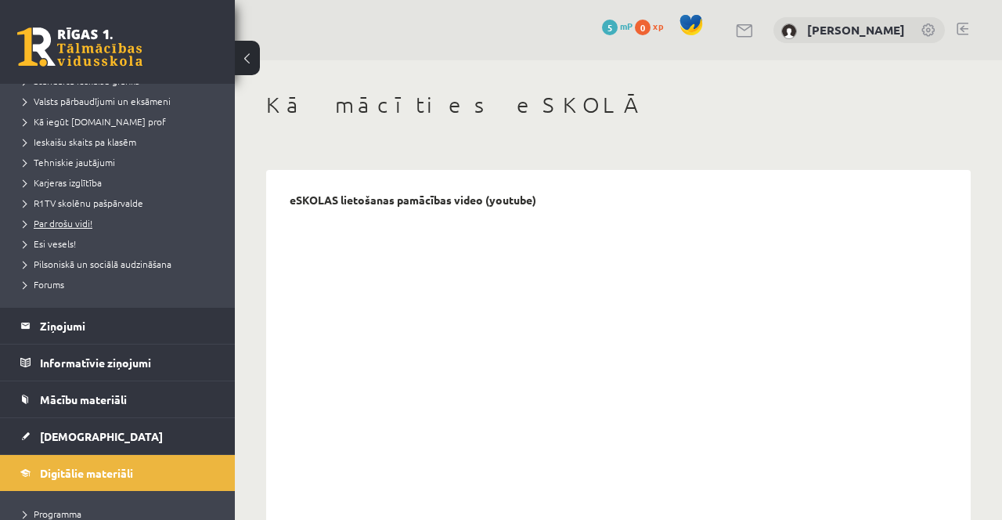
scroll to position [225, 0]
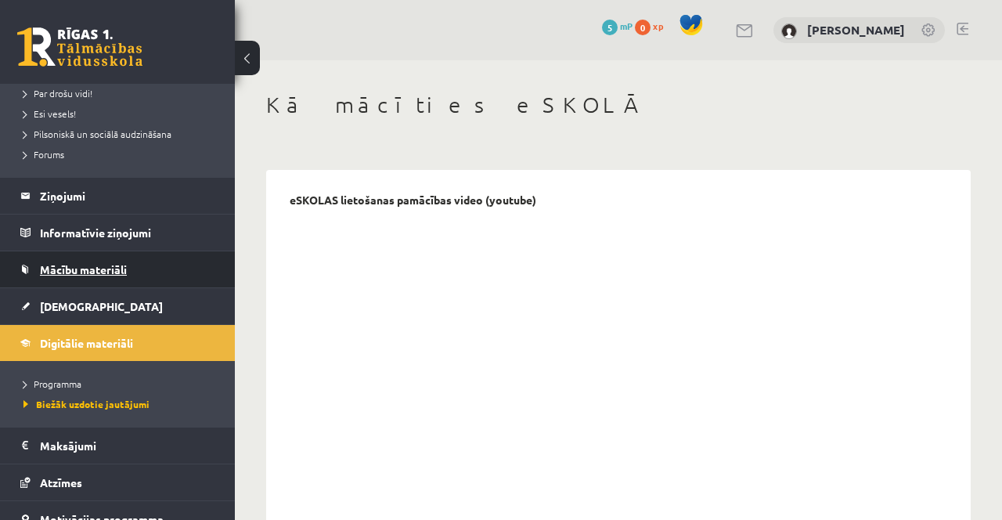
click at [99, 272] on span "Mācību materiāli" at bounding box center [83, 269] width 87 height 14
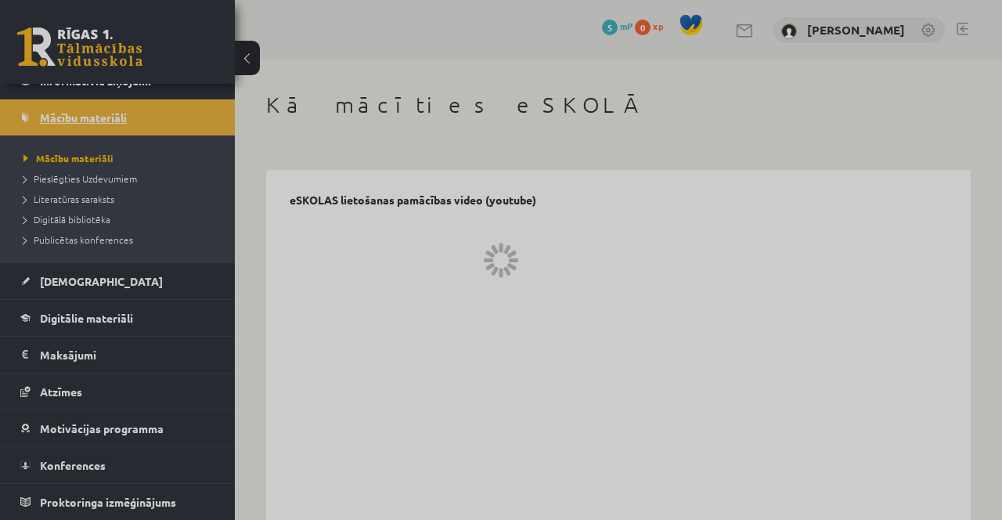
scroll to position [81, 0]
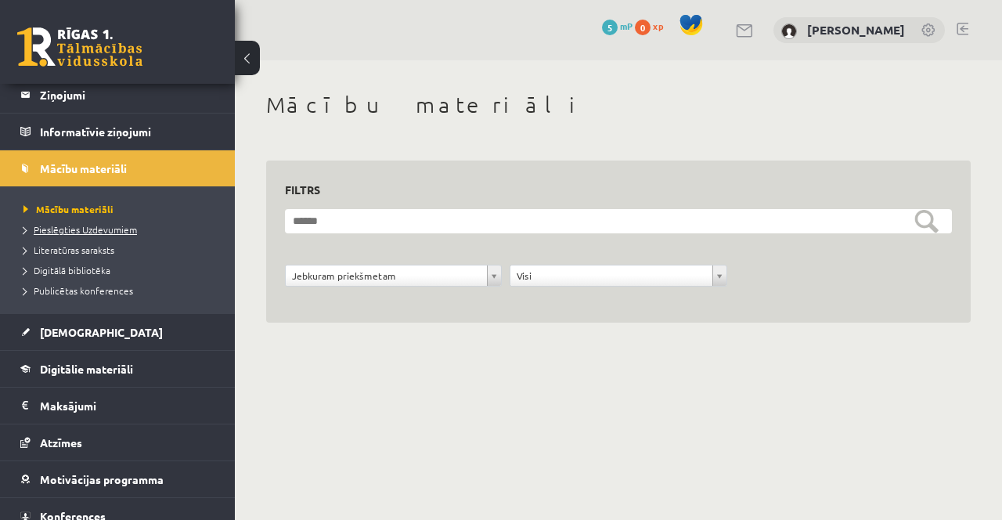
click at [116, 229] on span "Pieslēgties Uzdevumiem" at bounding box center [80, 229] width 114 height 13
click at [85, 203] on link "Mācību materiāli" at bounding box center [121, 209] width 196 height 14
click at [146, 135] on legend "Informatīvie ziņojumi 0" at bounding box center [127, 132] width 175 height 36
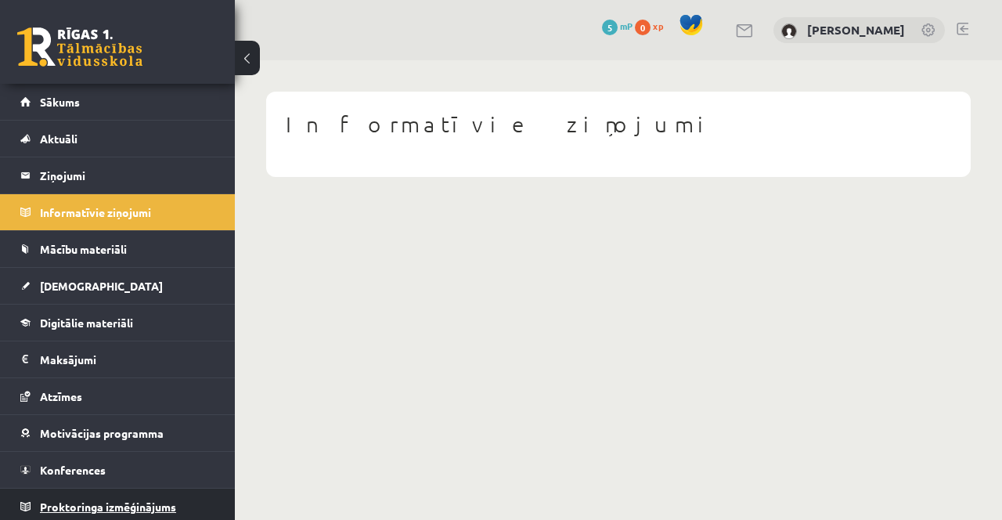
click at [152, 504] on span "Proktoringa izmēģinājums" at bounding box center [108, 506] width 136 height 14
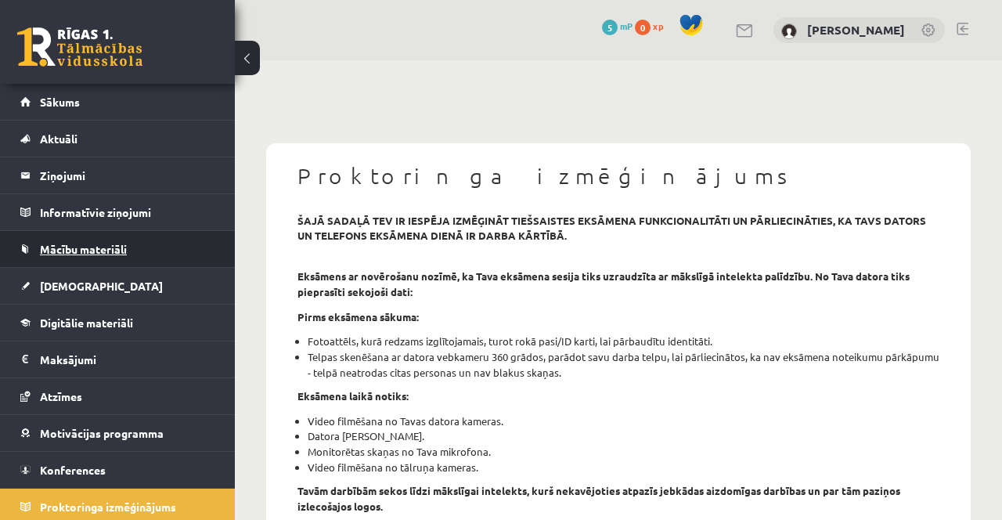
click at [138, 251] on link "Mācību materiāli" at bounding box center [117, 249] width 195 height 36
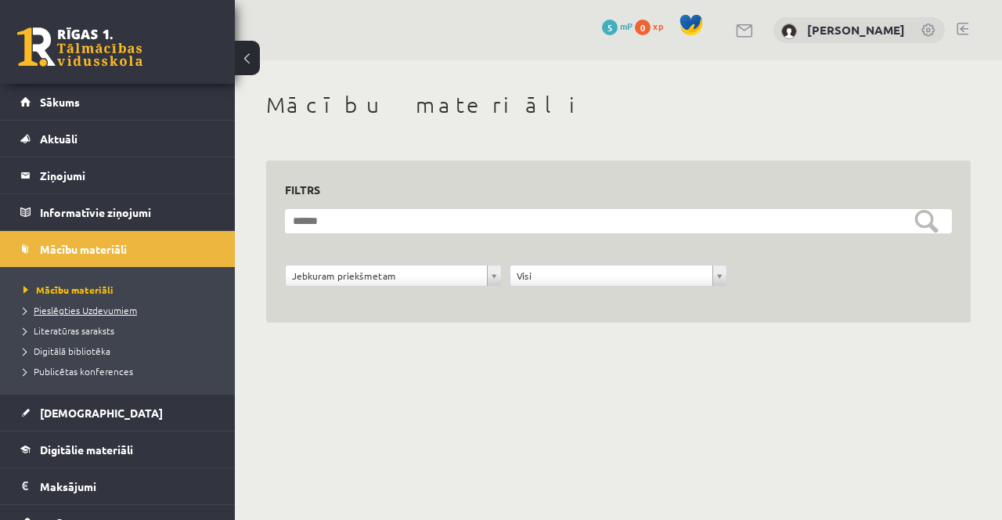
click at [111, 315] on link "Pieslēgties Uzdevumiem" at bounding box center [121, 310] width 196 height 14
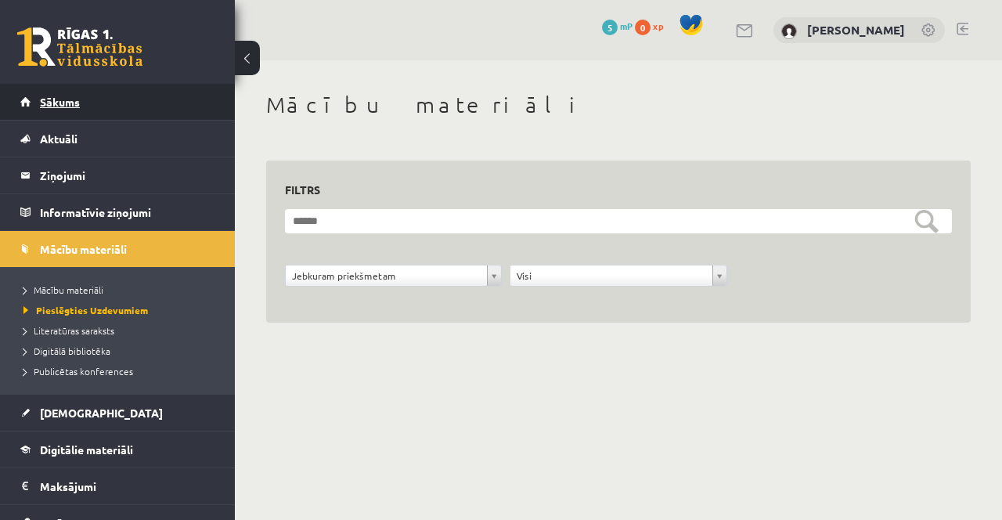
click at [153, 94] on link "Sākums" at bounding box center [117, 102] width 195 height 36
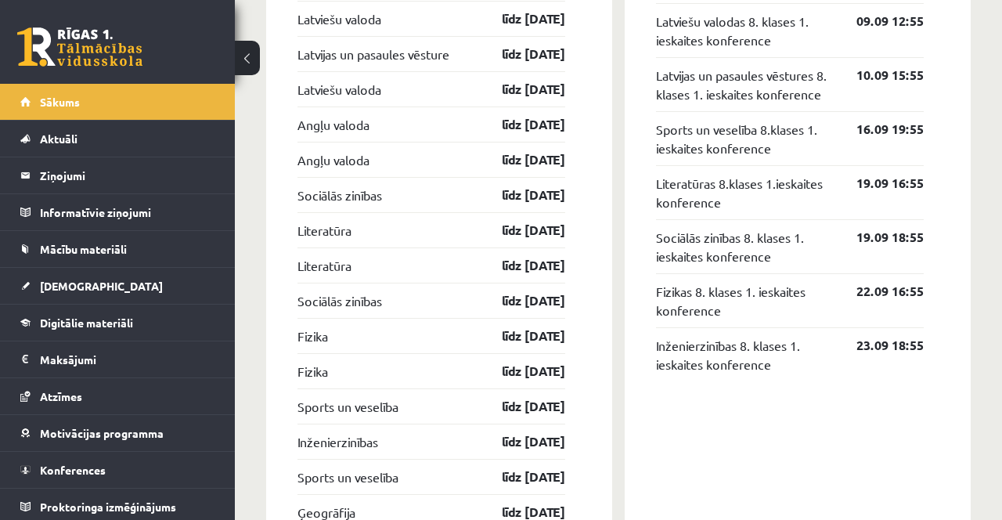
scroll to position [1750, 0]
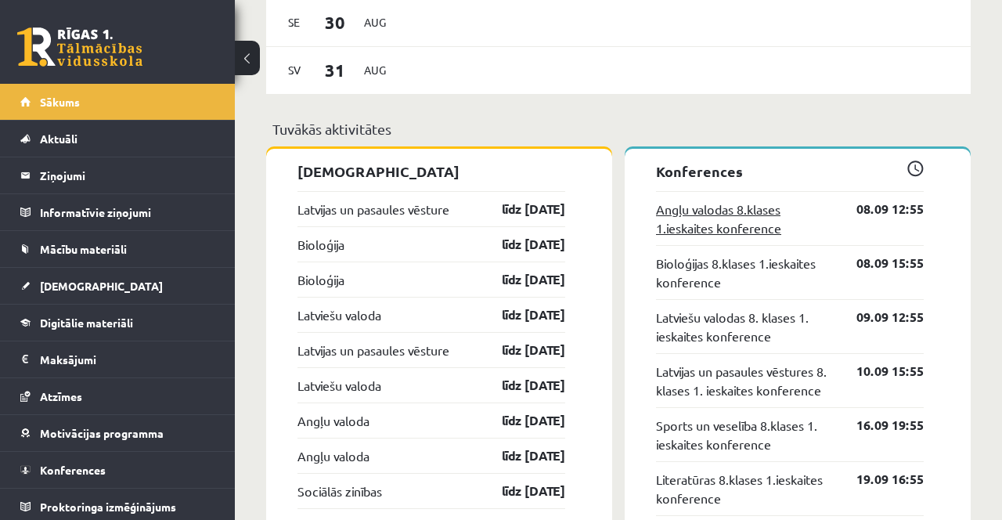
click at [734, 200] on link "Angļu valodas 8.klases 1.ieskaites konference" at bounding box center [744, 219] width 177 height 38
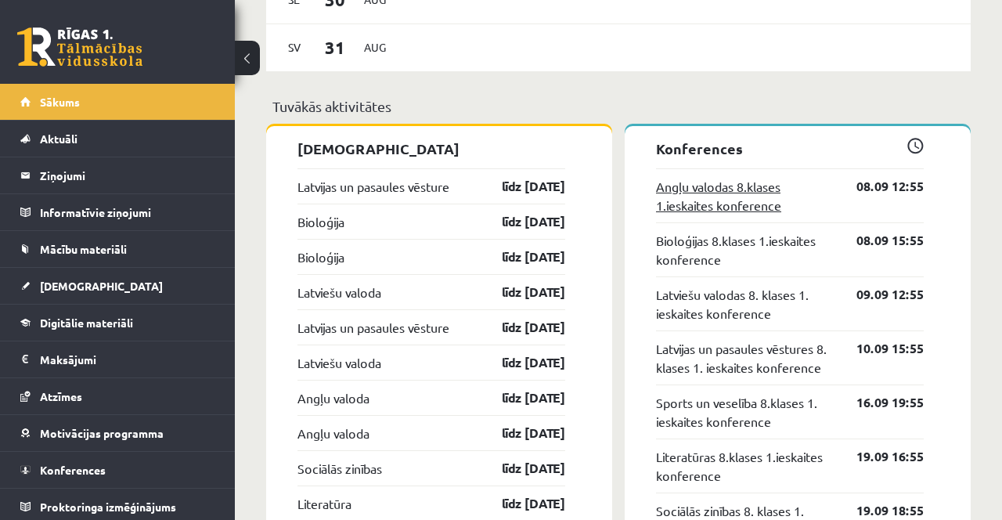
scroll to position [1505, 0]
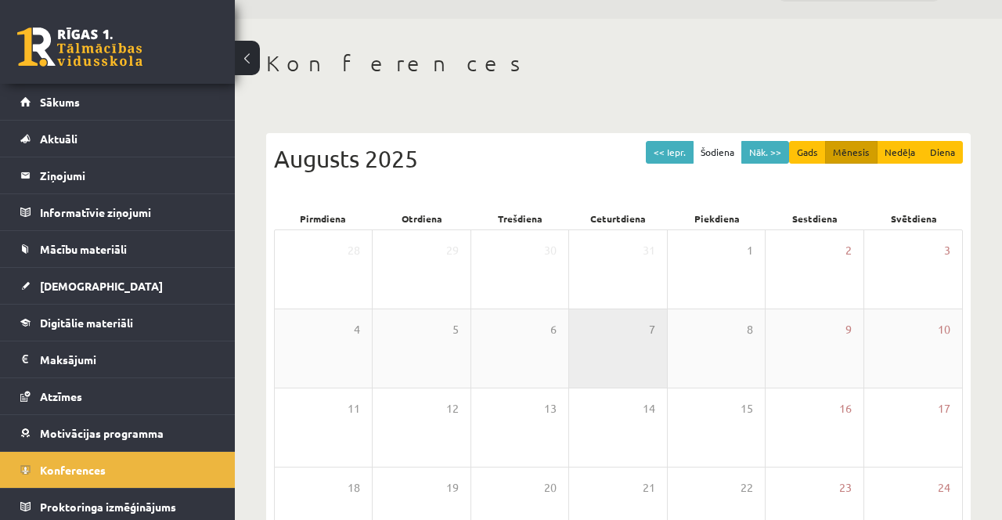
scroll to position [42, 0]
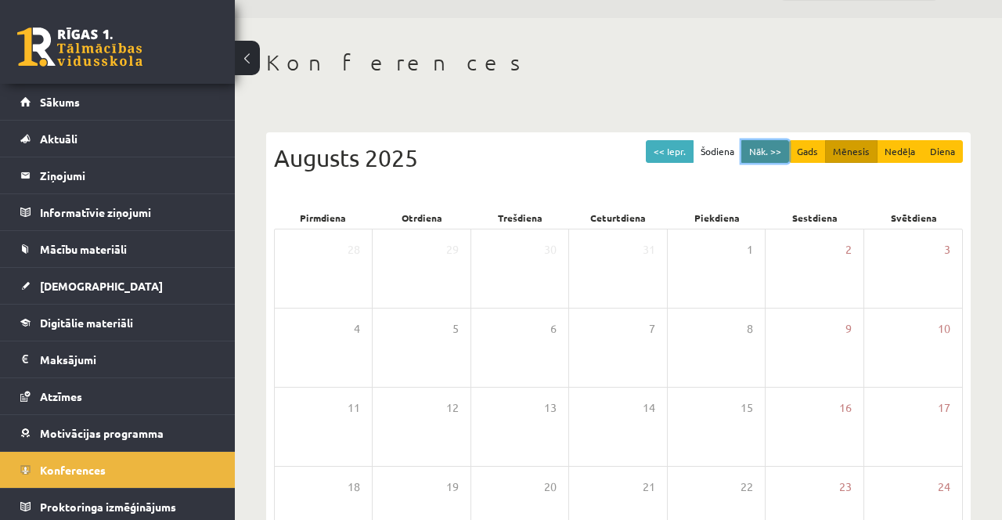
click at [769, 143] on button "Nāk. >>" at bounding box center [765, 151] width 48 height 23
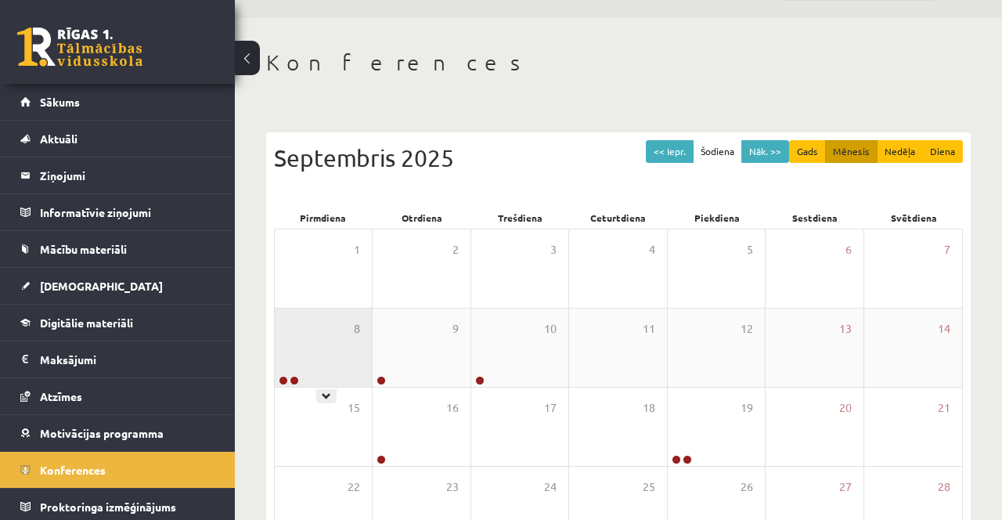
click at [303, 352] on div "8" at bounding box center [323, 347] width 97 height 78
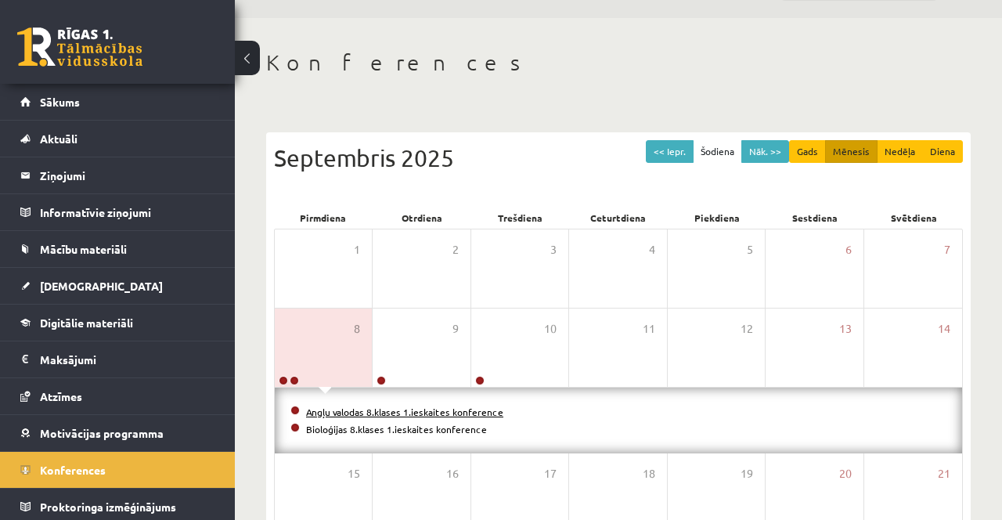
click at [467, 410] on link "Angļu valodas 8.klases 1.ieskaites konference" at bounding box center [404, 411] width 197 height 13
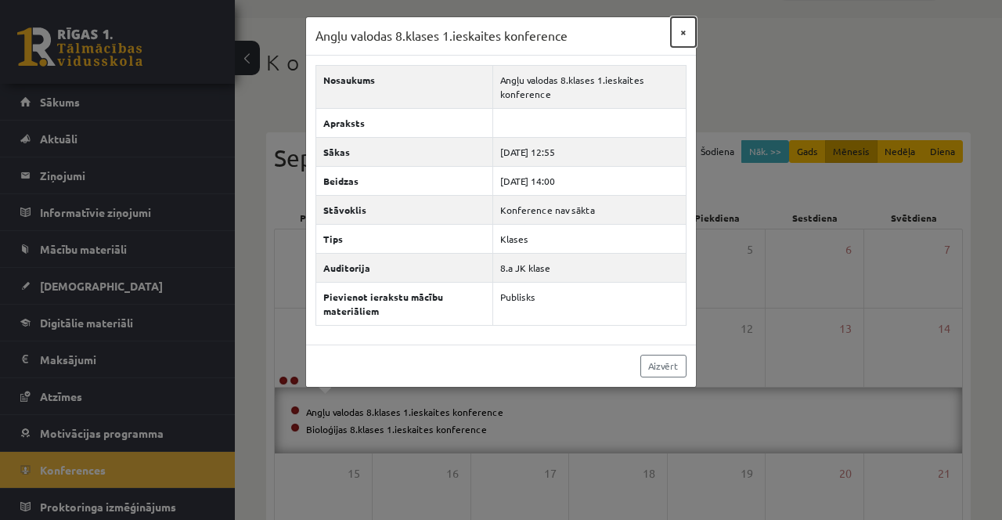
click at [677, 26] on button "×" at bounding box center [683, 32] width 25 height 30
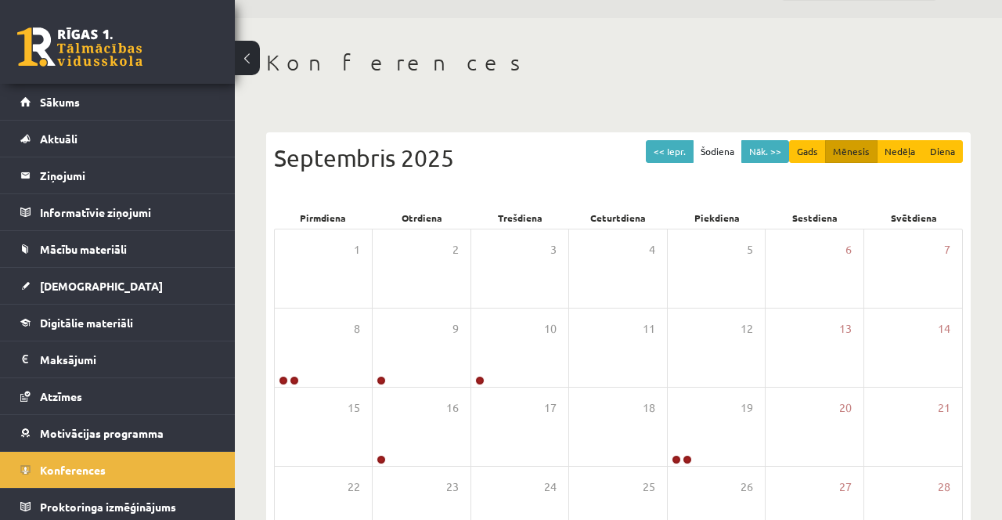
click at [243, 49] on button at bounding box center [247, 58] width 25 height 34
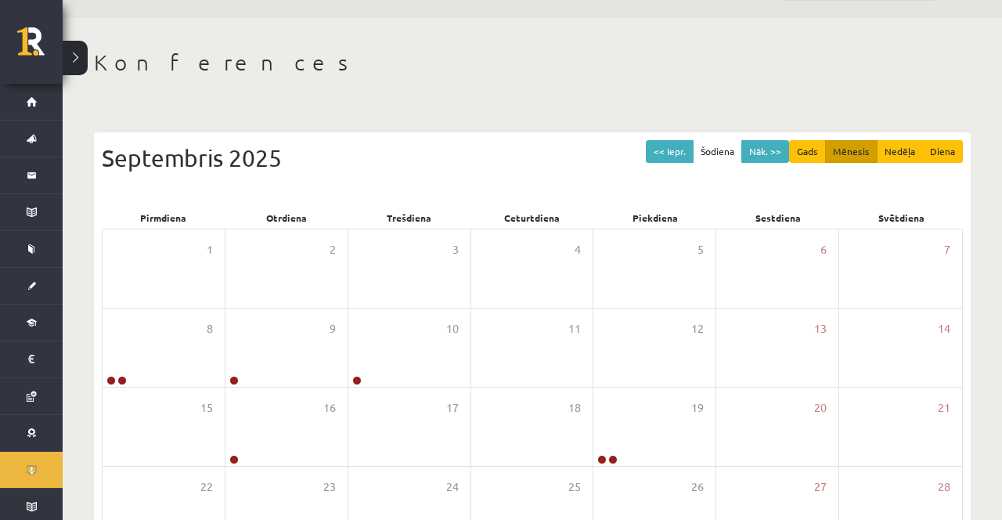
scroll to position [46, 0]
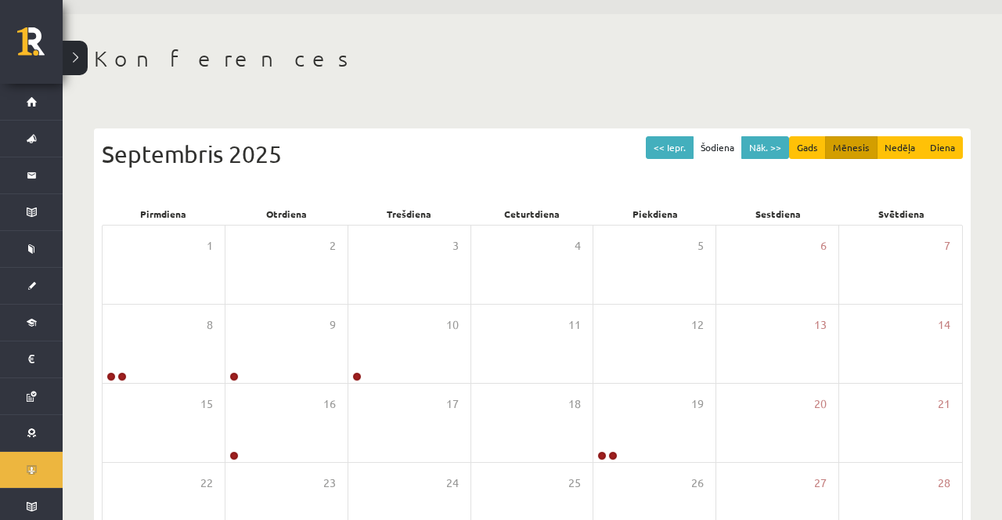
click at [72, 48] on button at bounding box center [75, 58] width 25 height 34
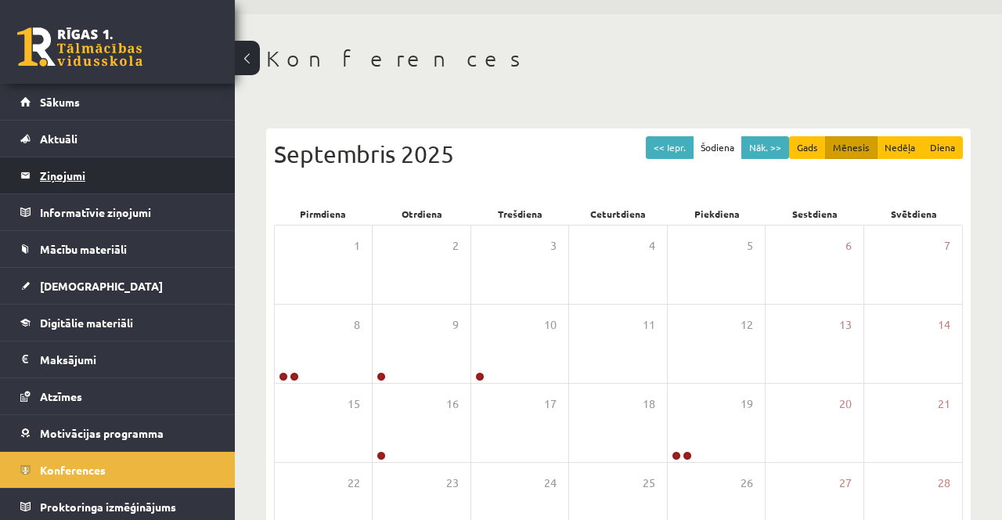
click at [124, 172] on legend "Ziņojumi 0" at bounding box center [127, 175] width 175 height 36
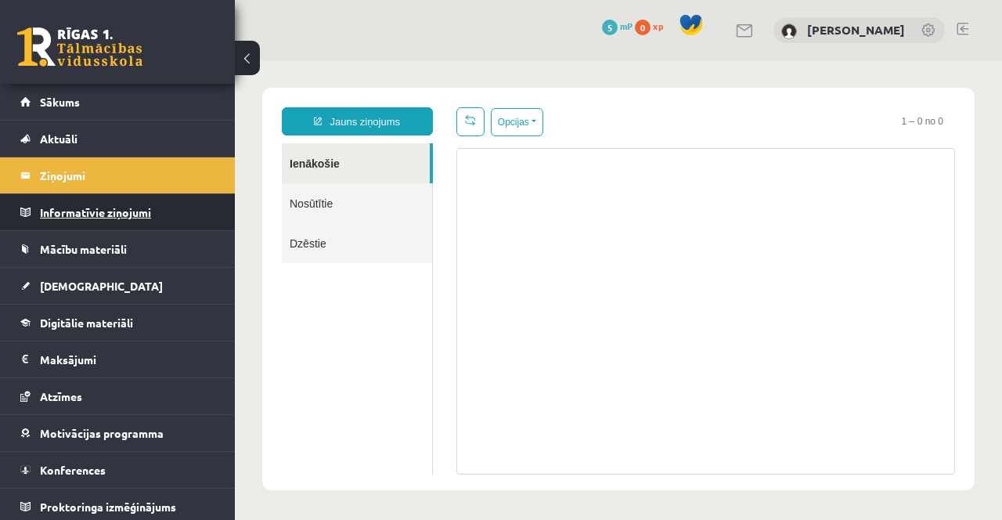
click at [135, 219] on legend "Informatīvie ziņojumi 0" at bounding box center [127, 212] width 175 height 36
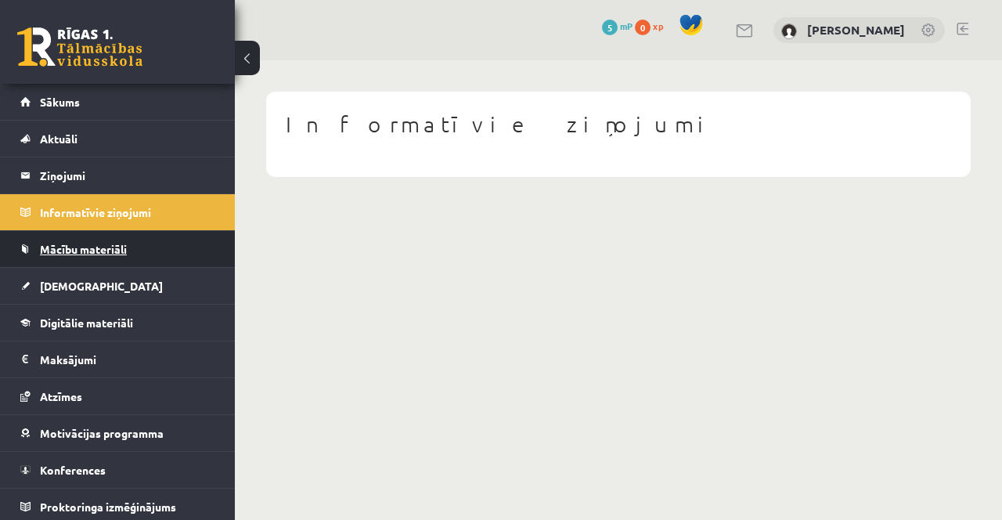
click at [92, 246] on span "Mācību materiāli" at bounding box center [83, 249] width 87 height 14
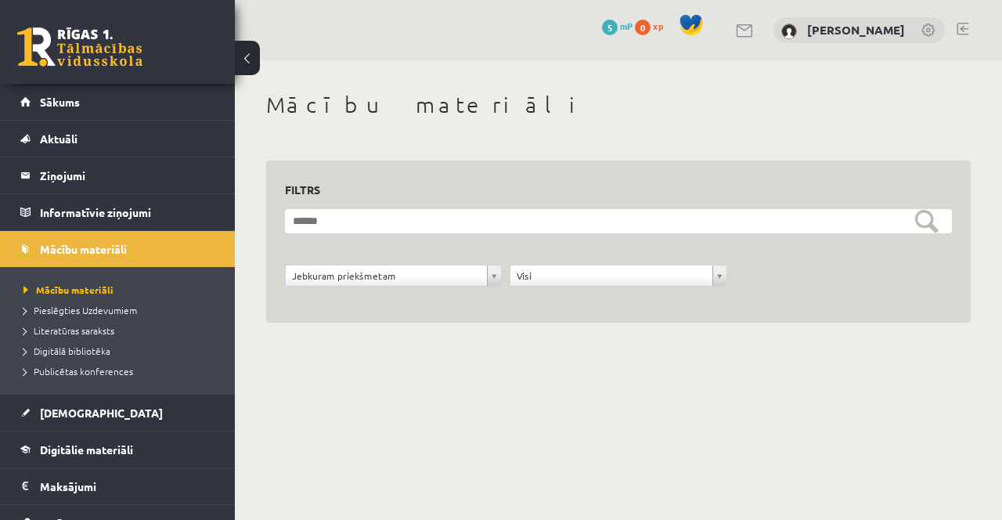
click at [860, 29] on link "[PERSON_NAME]" at bounding box center [856, 30] width 98 height 16
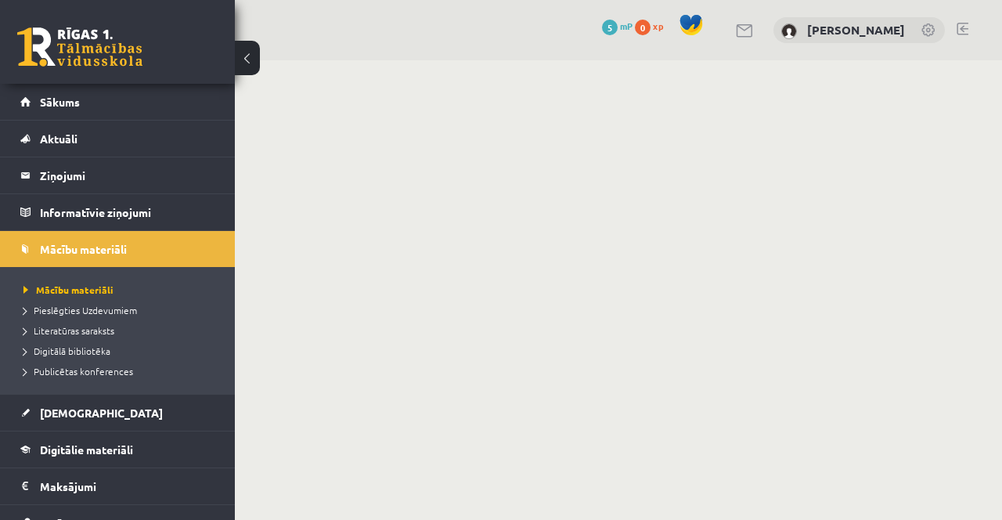
scroll to position [46, 0]
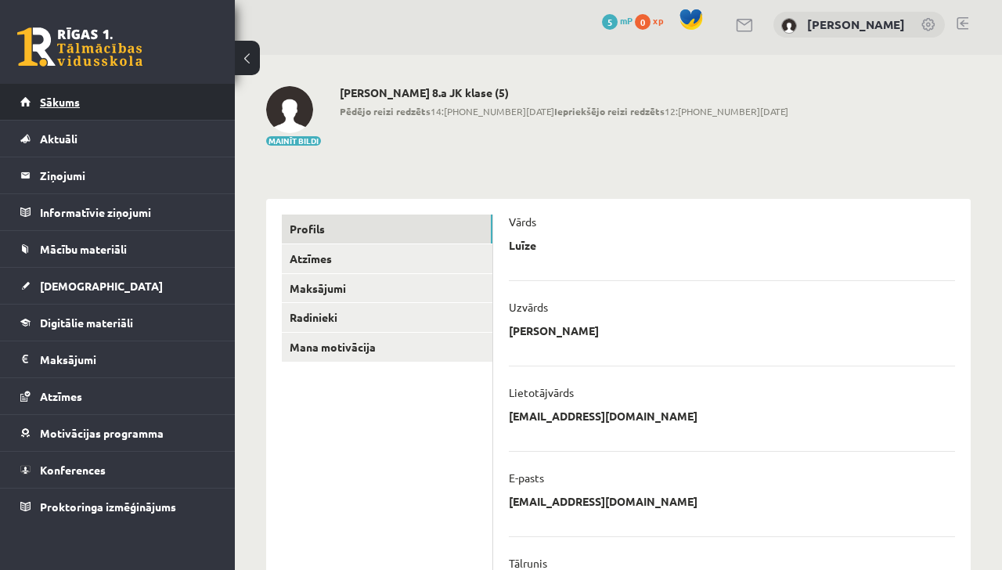
scroll to position [6, 0]
click at [58, 102] on span "Sākums" at bounding box center [60, 102] width 40 height 14
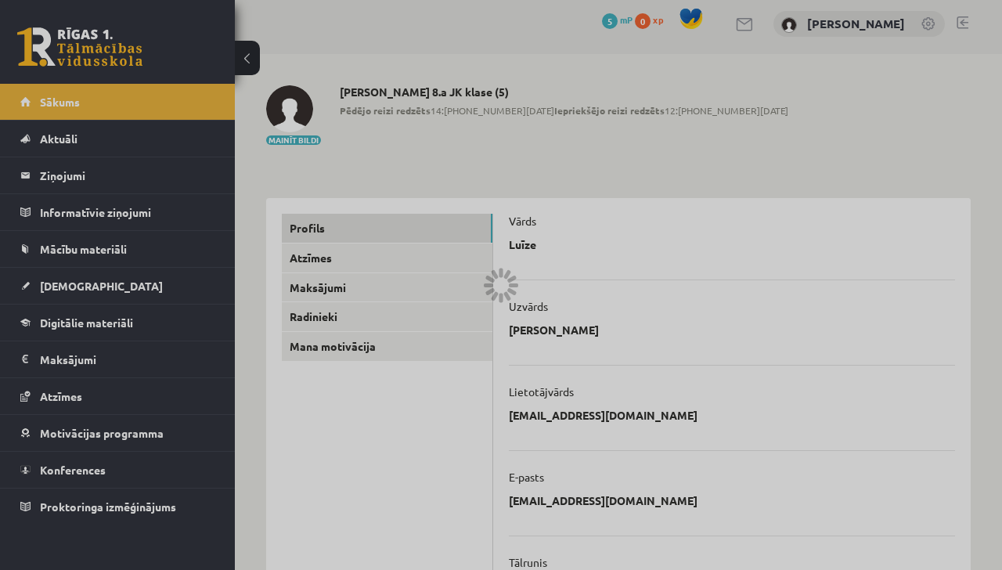
click at [65, 97] on div at bounding box center [501, 285] width 1002 height 570
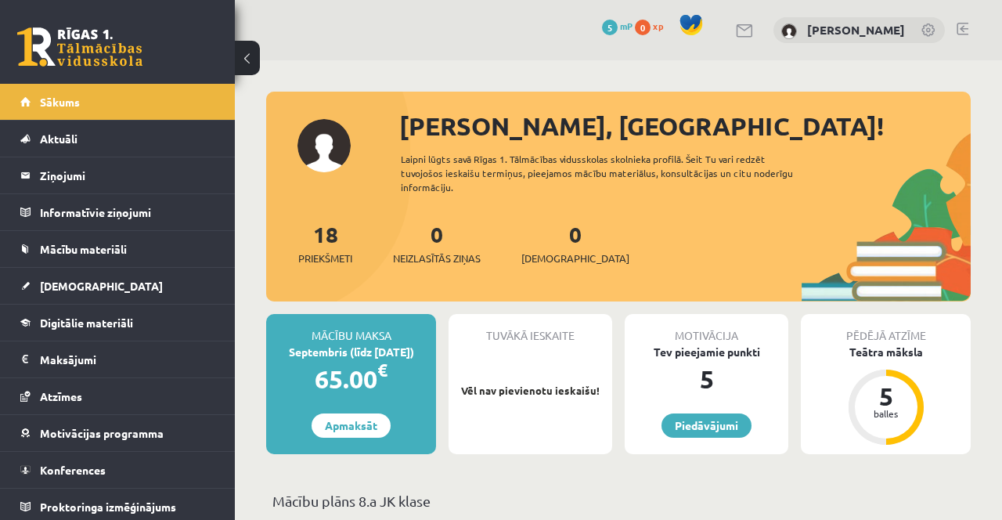
scroll to position [6, 0]
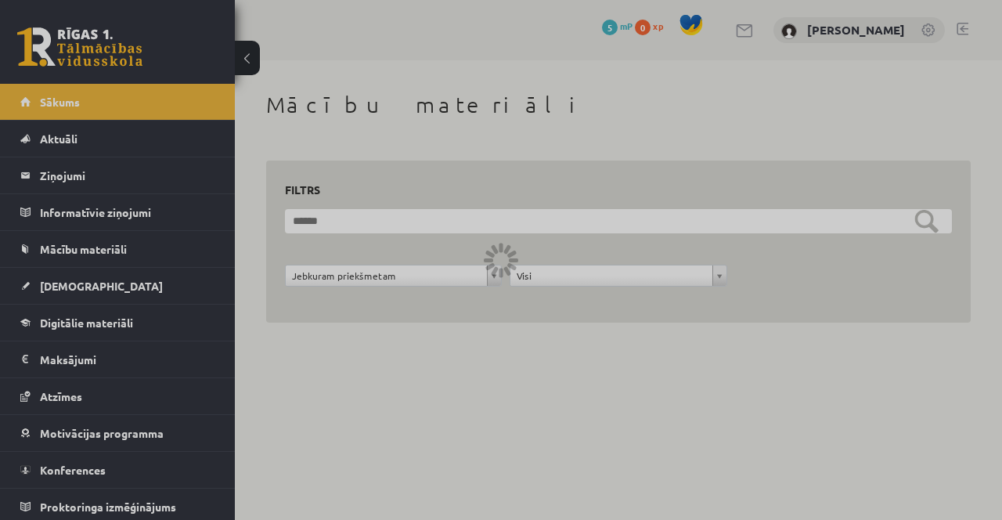
scroll to position [1186, 0]
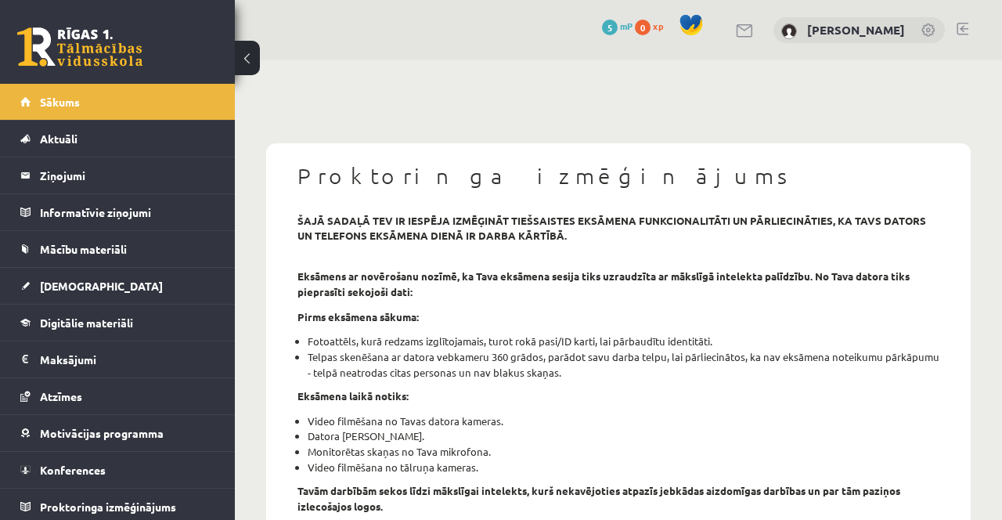
scroll to position [349, 0]
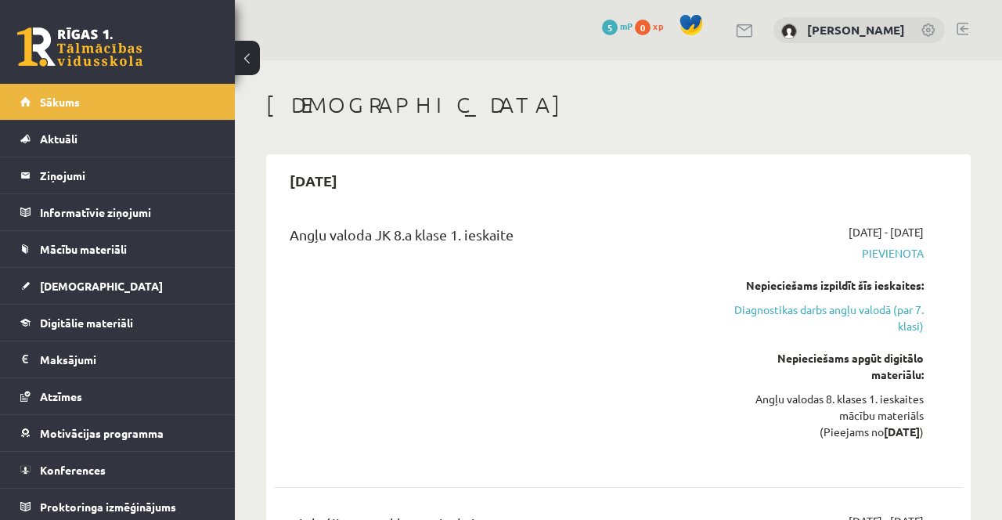
scroll to position [663, 0]
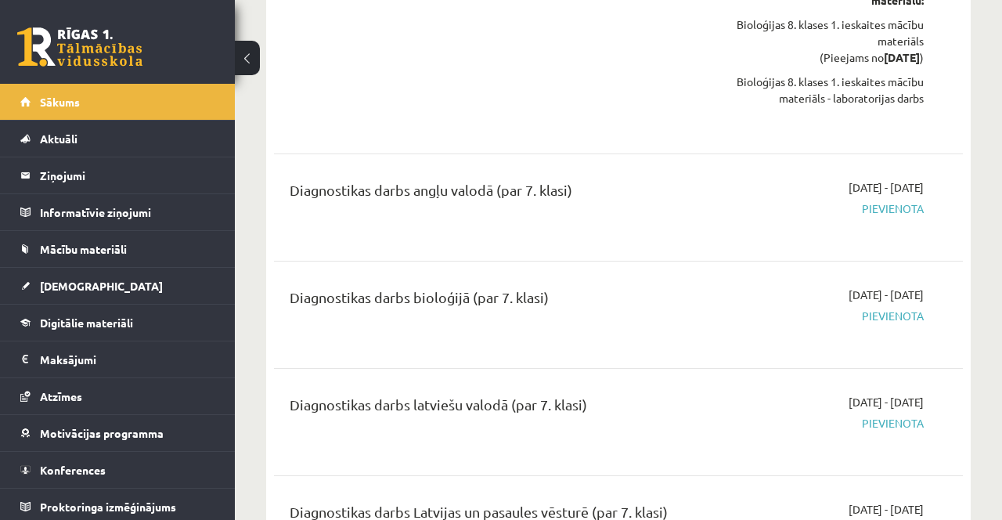
scroll to position [467, 0]
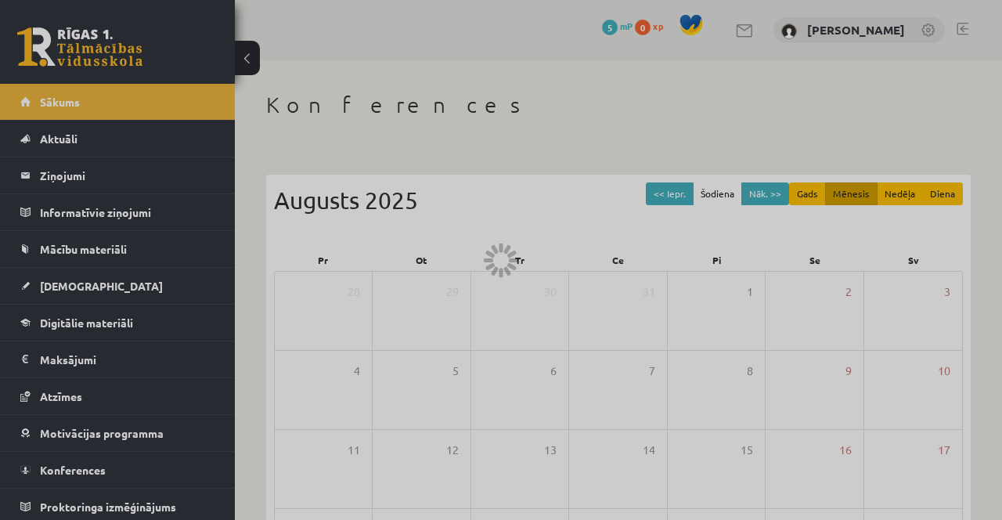
scroll to position [123, 0]
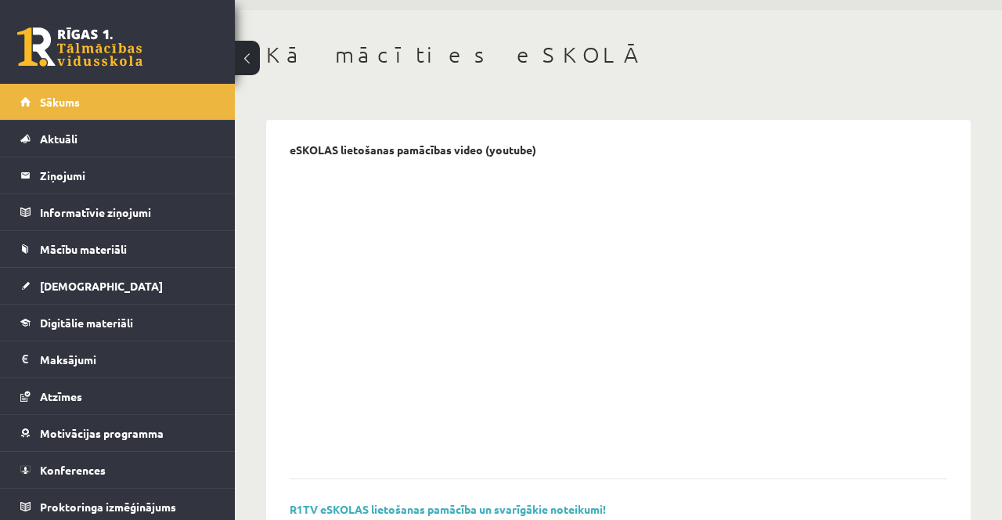
scroll to position [1044, 0]
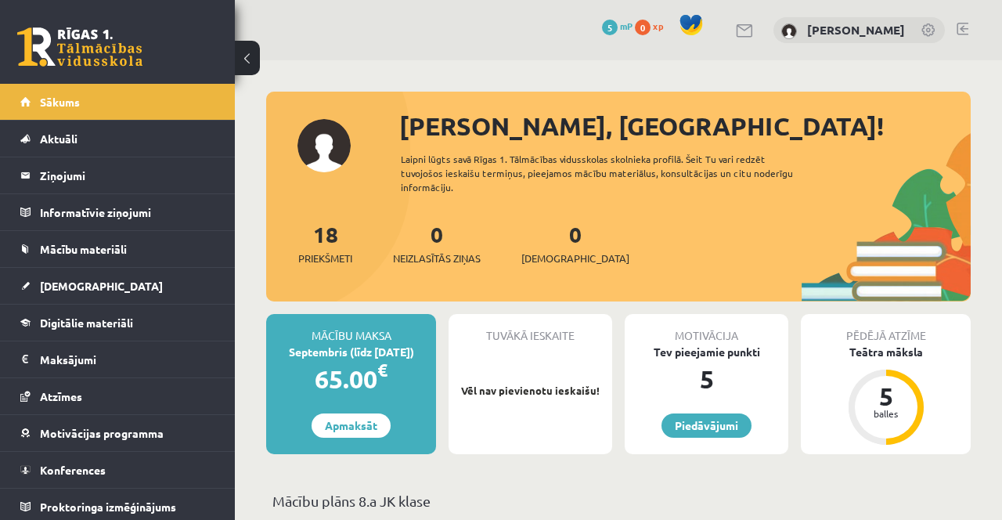
scroll to position [1508, 0]
